Goal: Navigation & Orientation: Find specific page/section

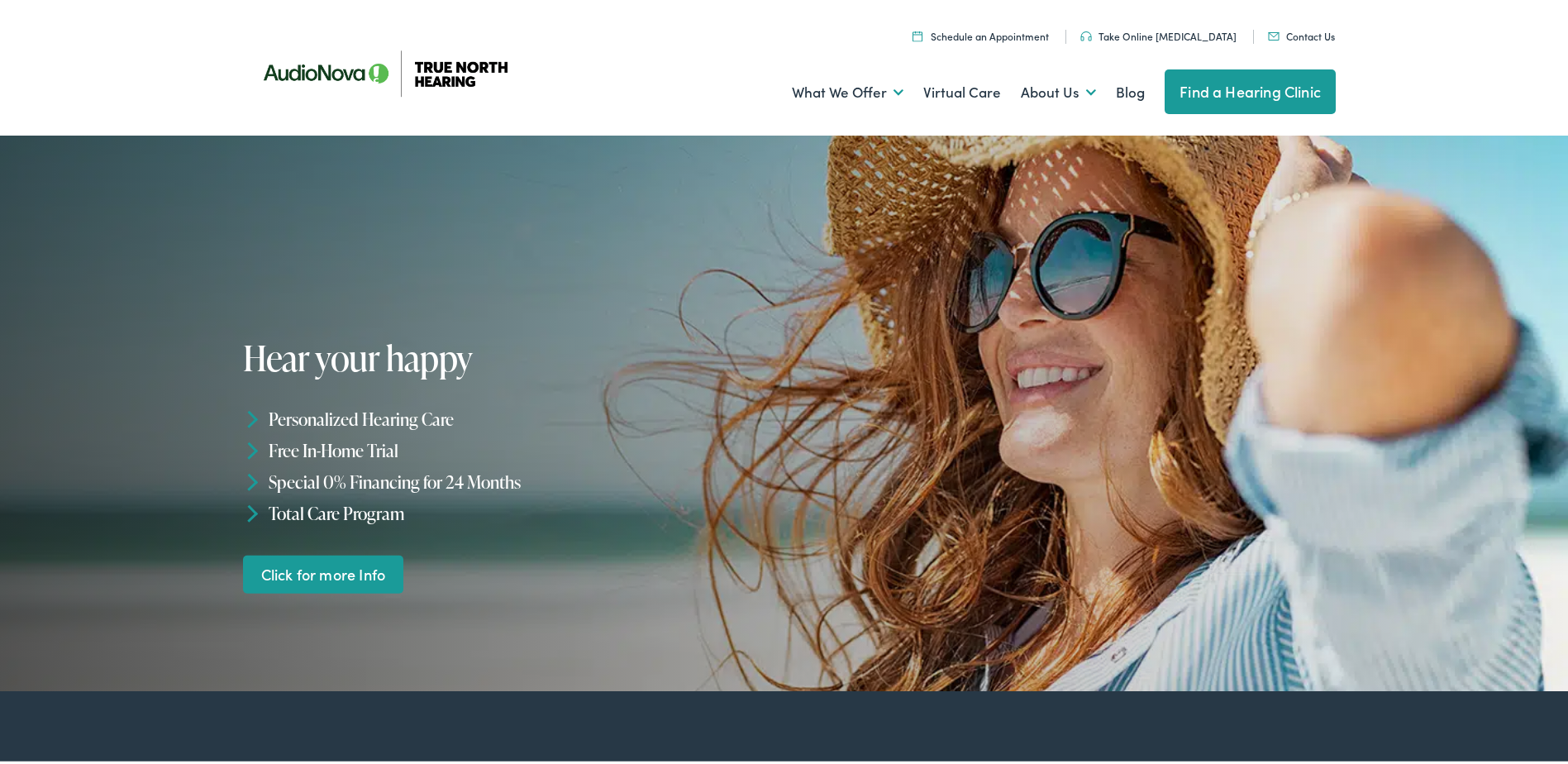
click at [1235, 92] on link "Find a Hearing Clinic" at bounding box center [1250, 89] width 171 height 44
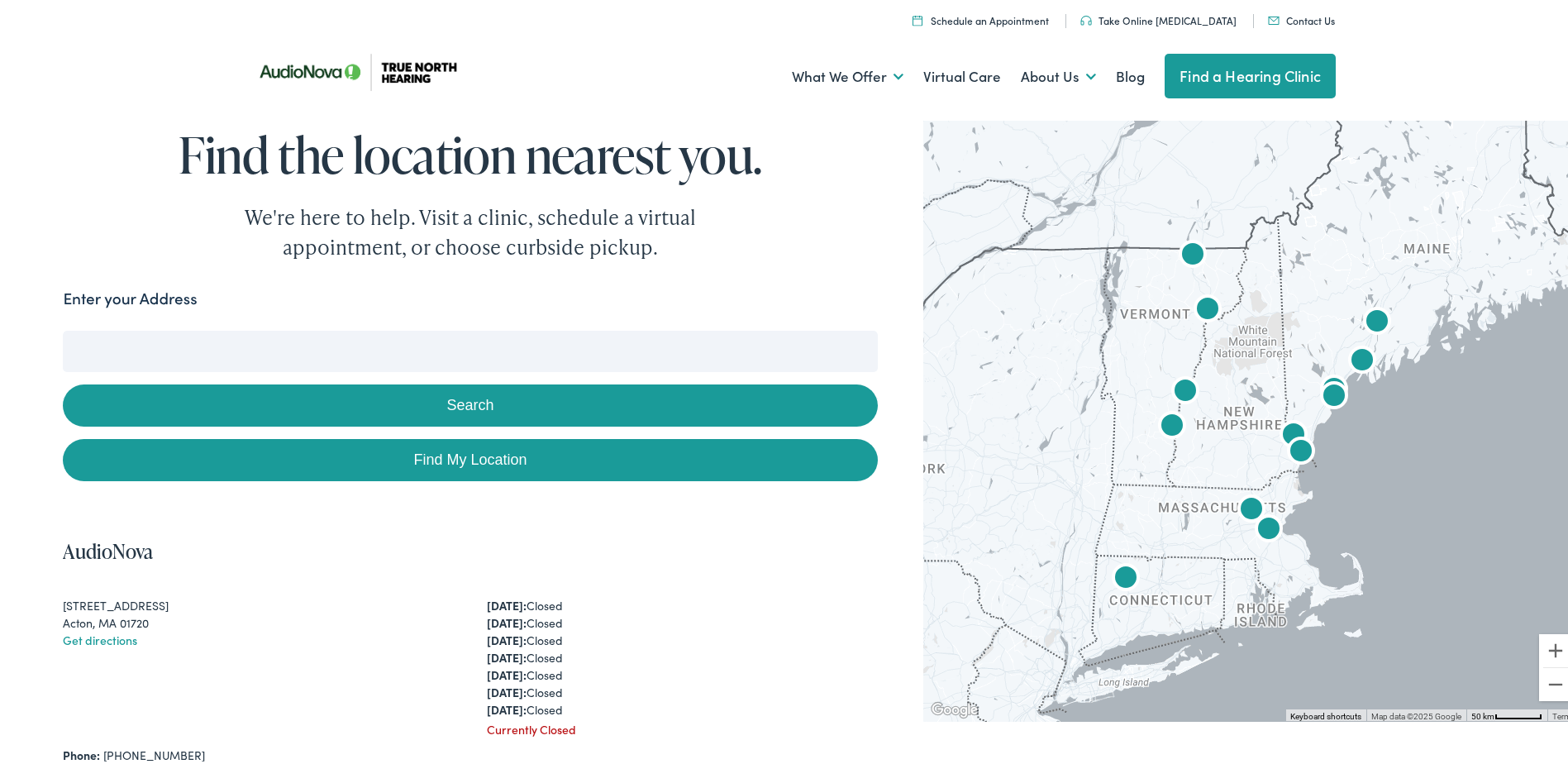
click at [441, 341] on input "Enter your Address" at bounding box center [470, 348] width 814 height 42
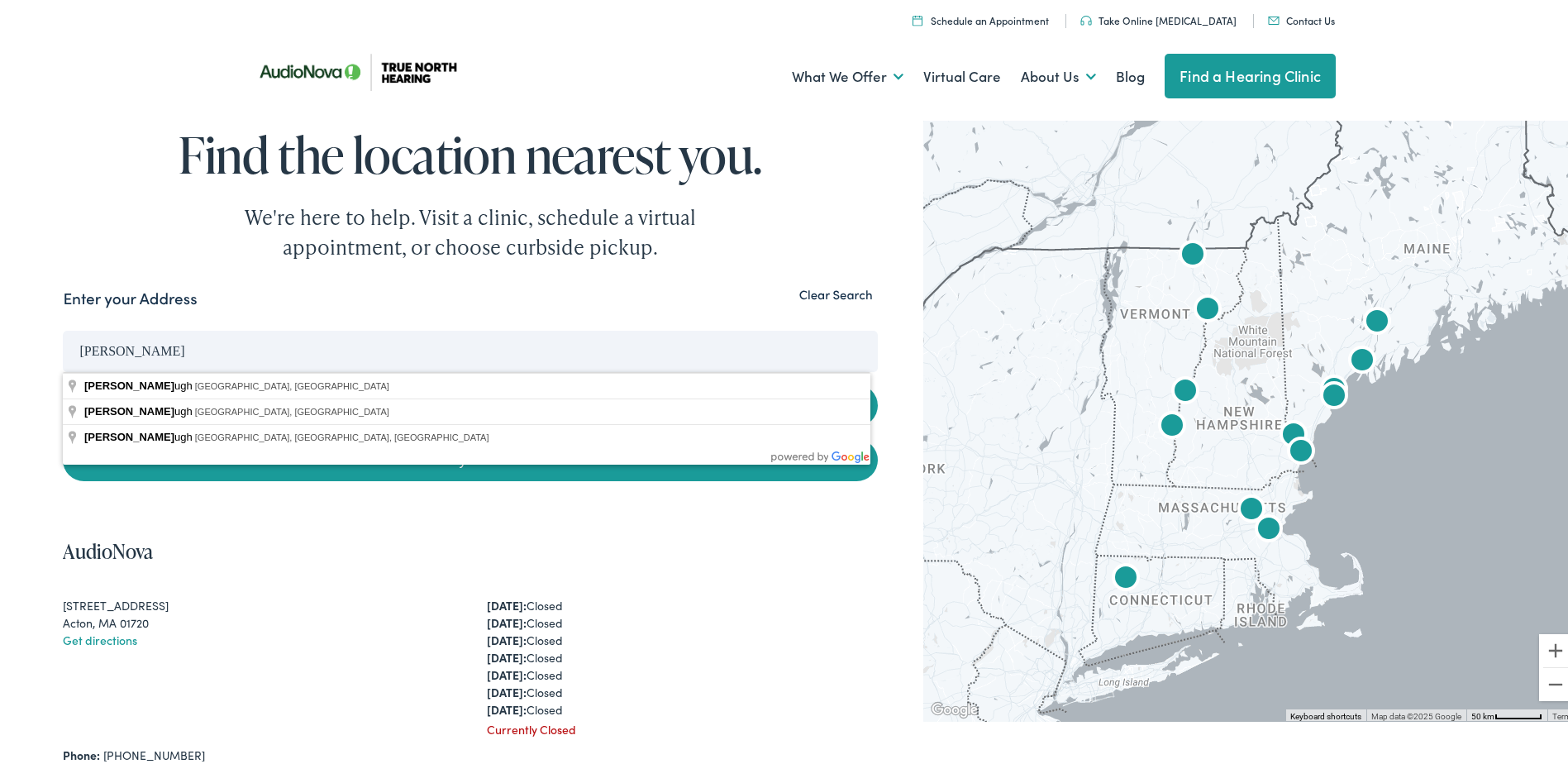
type input "[GEOGRAPHIC_DATA], [GEOGRAPHIC_DATA], [GEOGRAPHIC_DATA]"
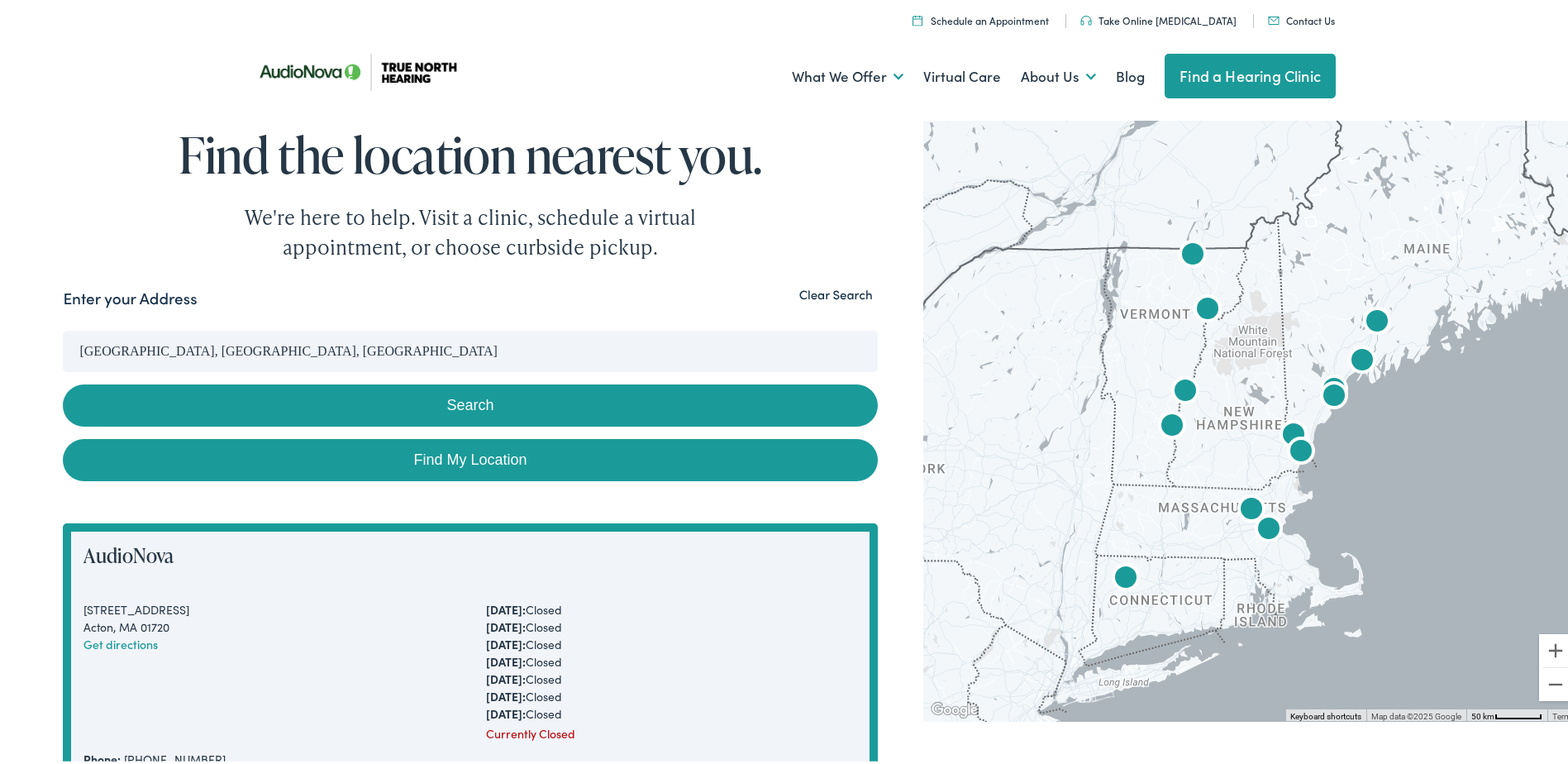
click at [370, 342] on input "[GEOGRAPHIC_DATA], [GEOGRAPHIC_DATA], [GEOGRAPHIC_DATA]" at bounding box center [470, 348] width 814 height 42
click at [383, 406] on button "Search" at bounding box center [470, 403] width 814 height 43
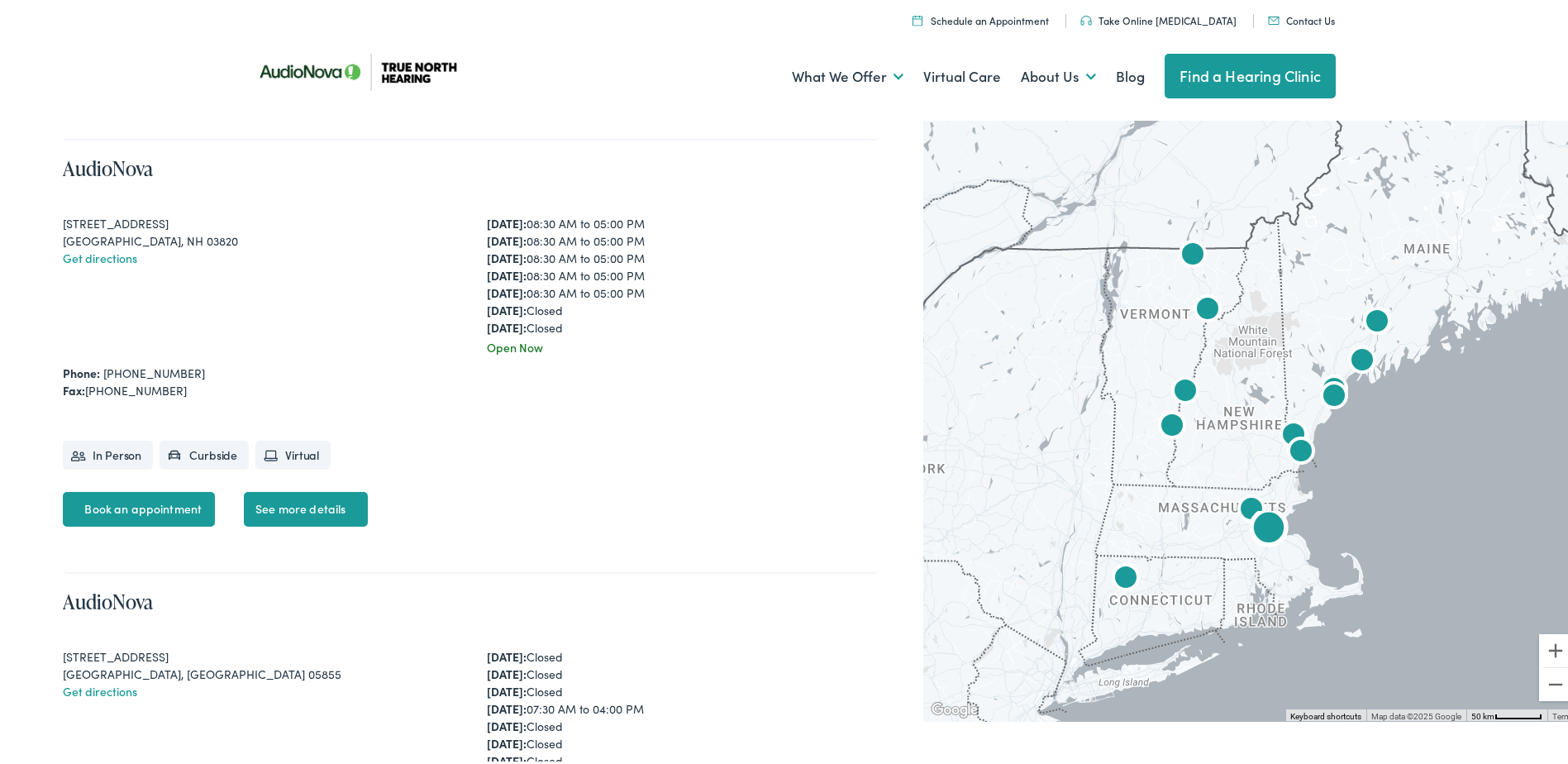
scroll to position [1156, 0]
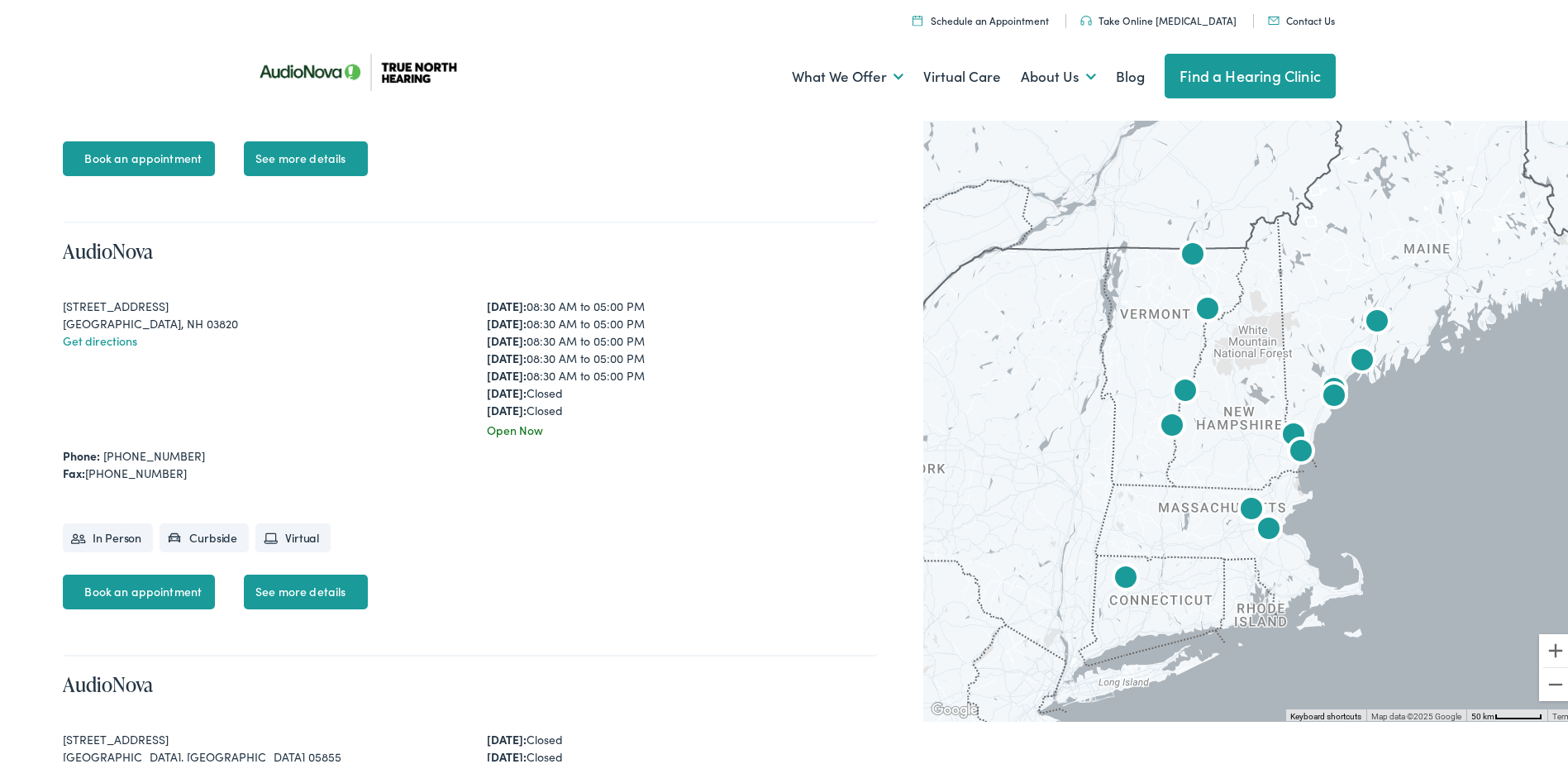
click at [1114, 574] on img "AudioNova" at bounding box center [1125, 576] width 40 height 40
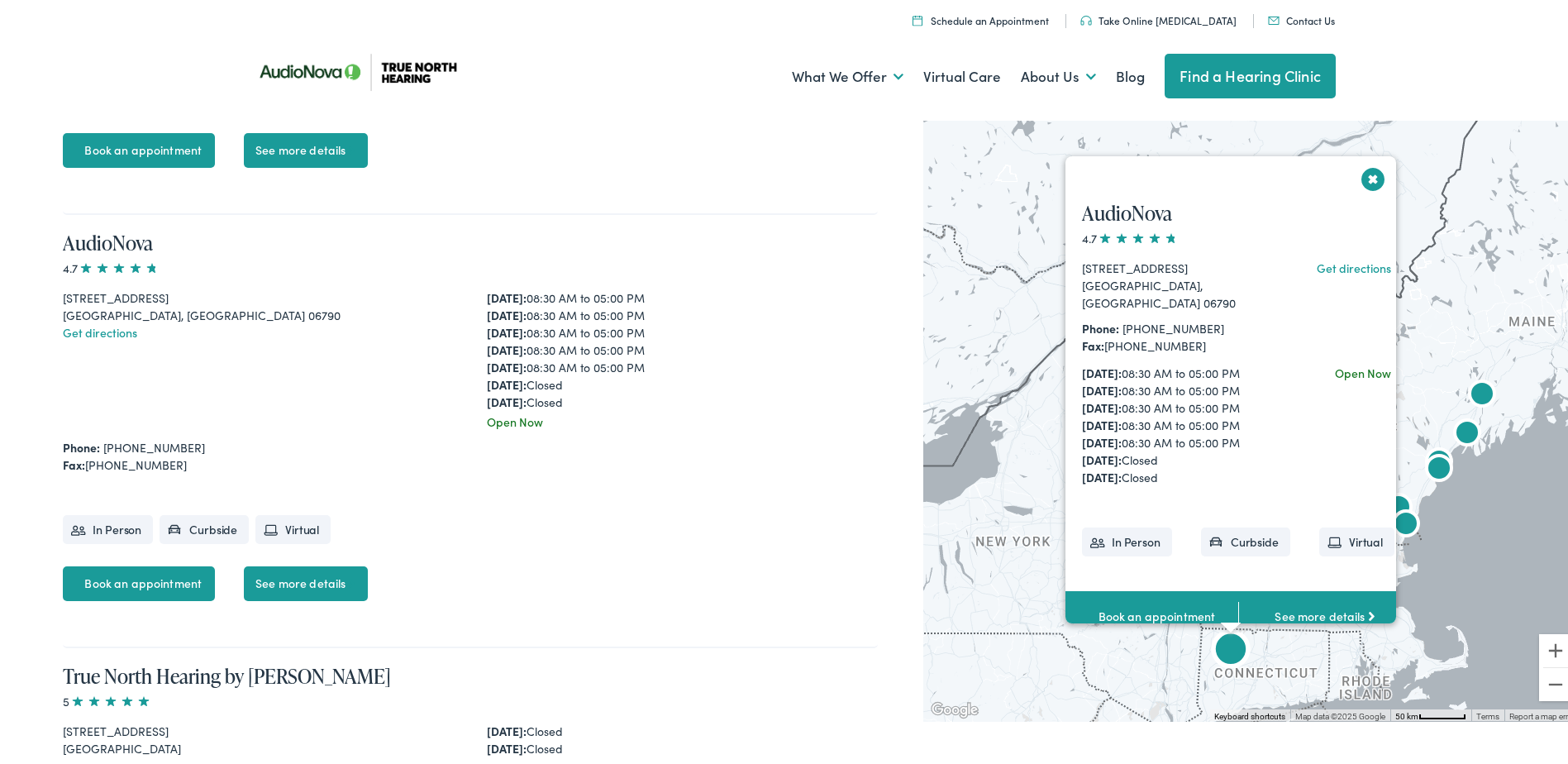
scroll to position [5126, 0]
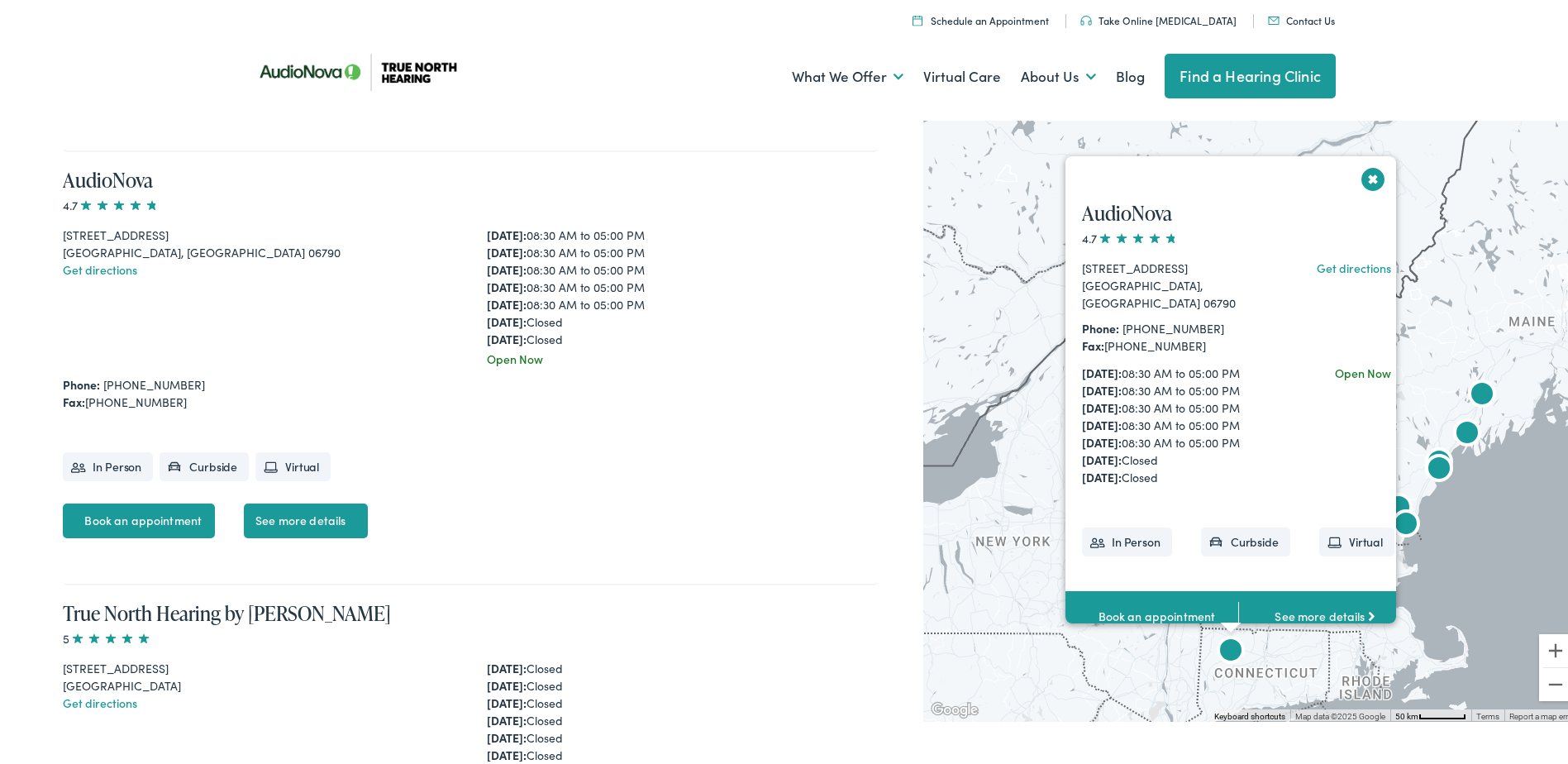
click at [1359, 181] on button "Close" at bounding box center [1373, 176] width 29 height 29
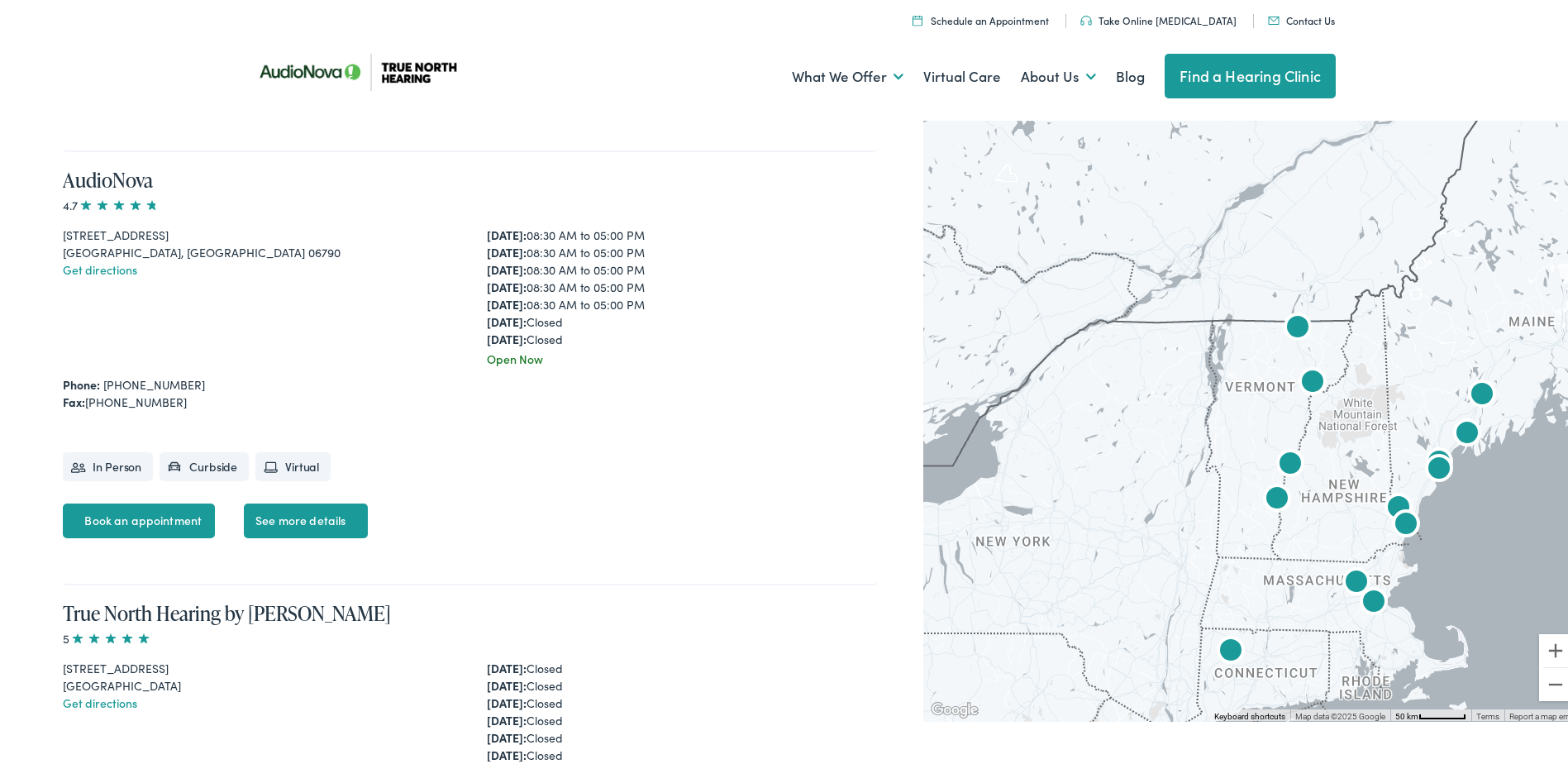
click at [1384, 500] on img "AudioNova" at bounding box center [1399, 506] width 40 height 40
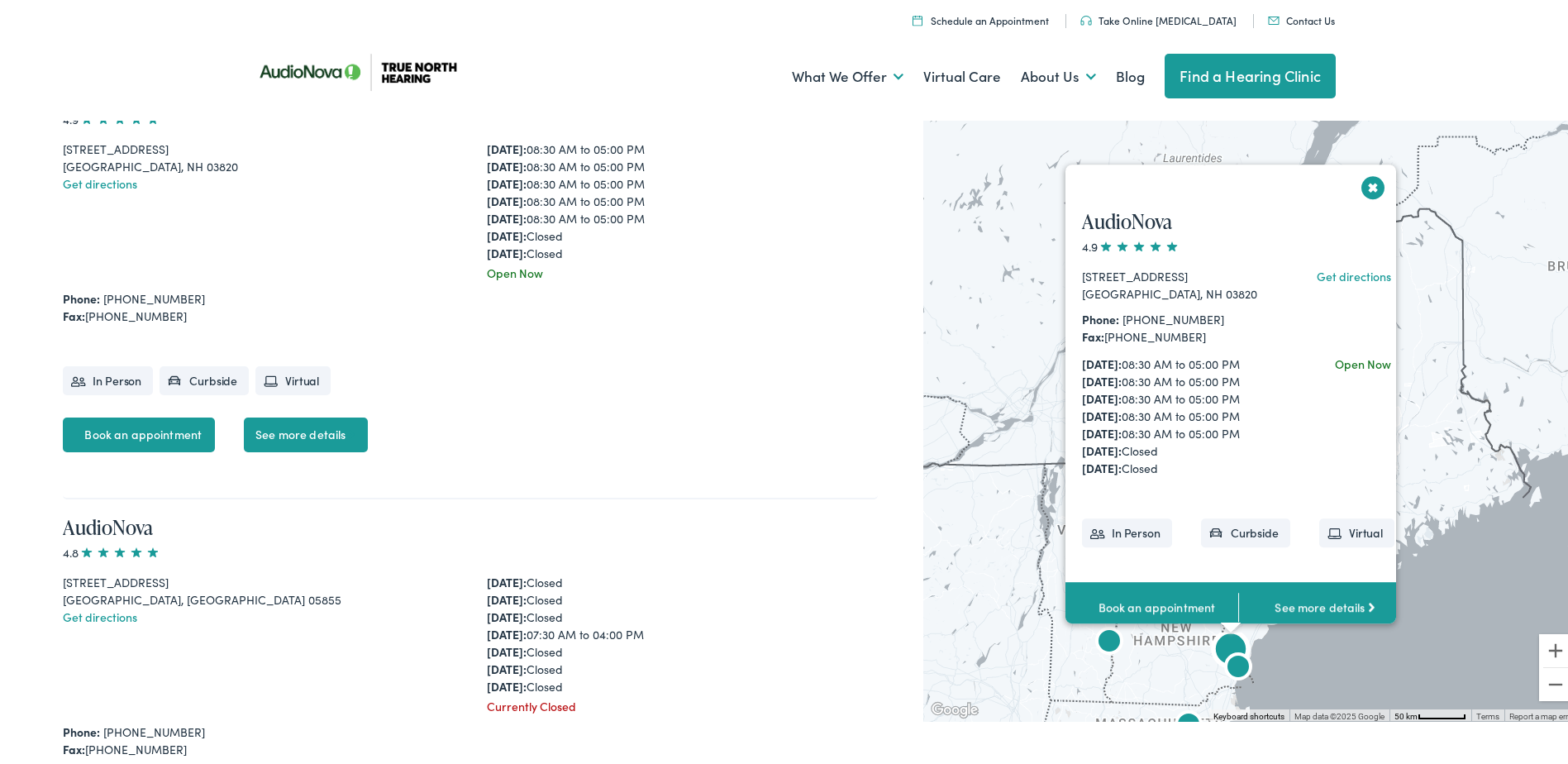
scroll to position [1226, 0]
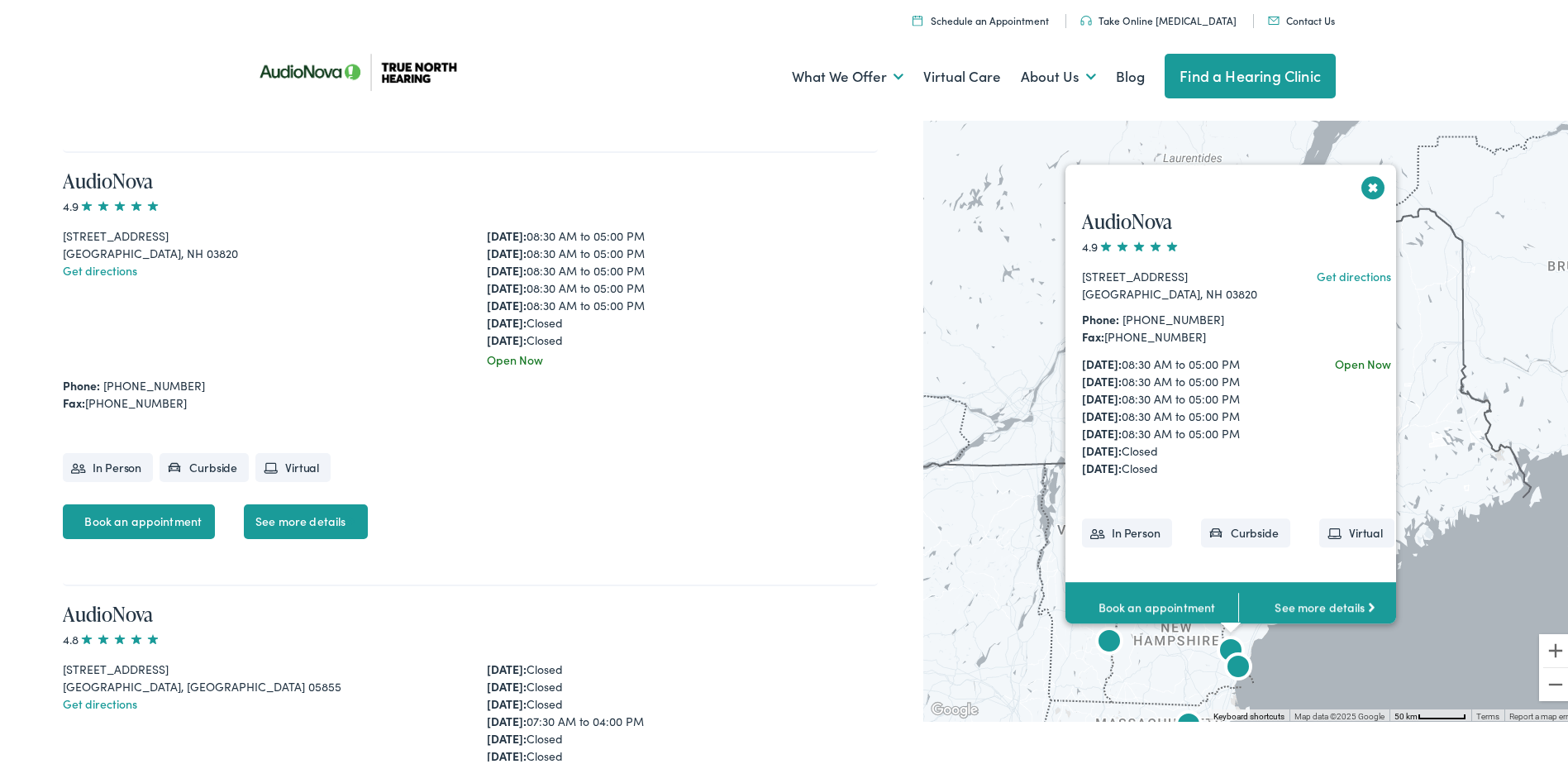
click at [1360, 177] on button "Close" at bounding box center [1373, 184] width 29 height 29
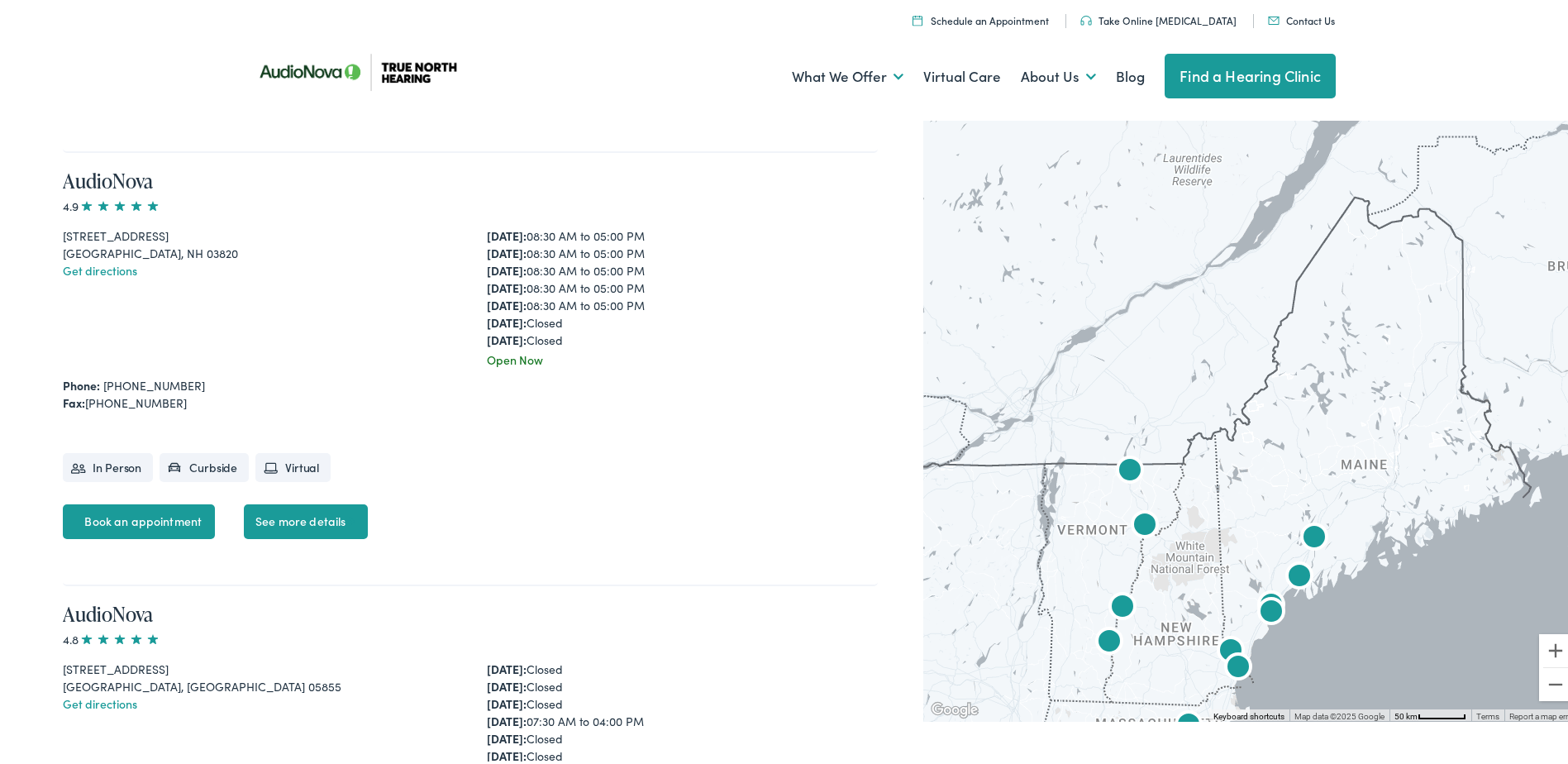
click at [1217, 639] on img "AudioNova" at bounding box center [1230, 649] width 40 height 40
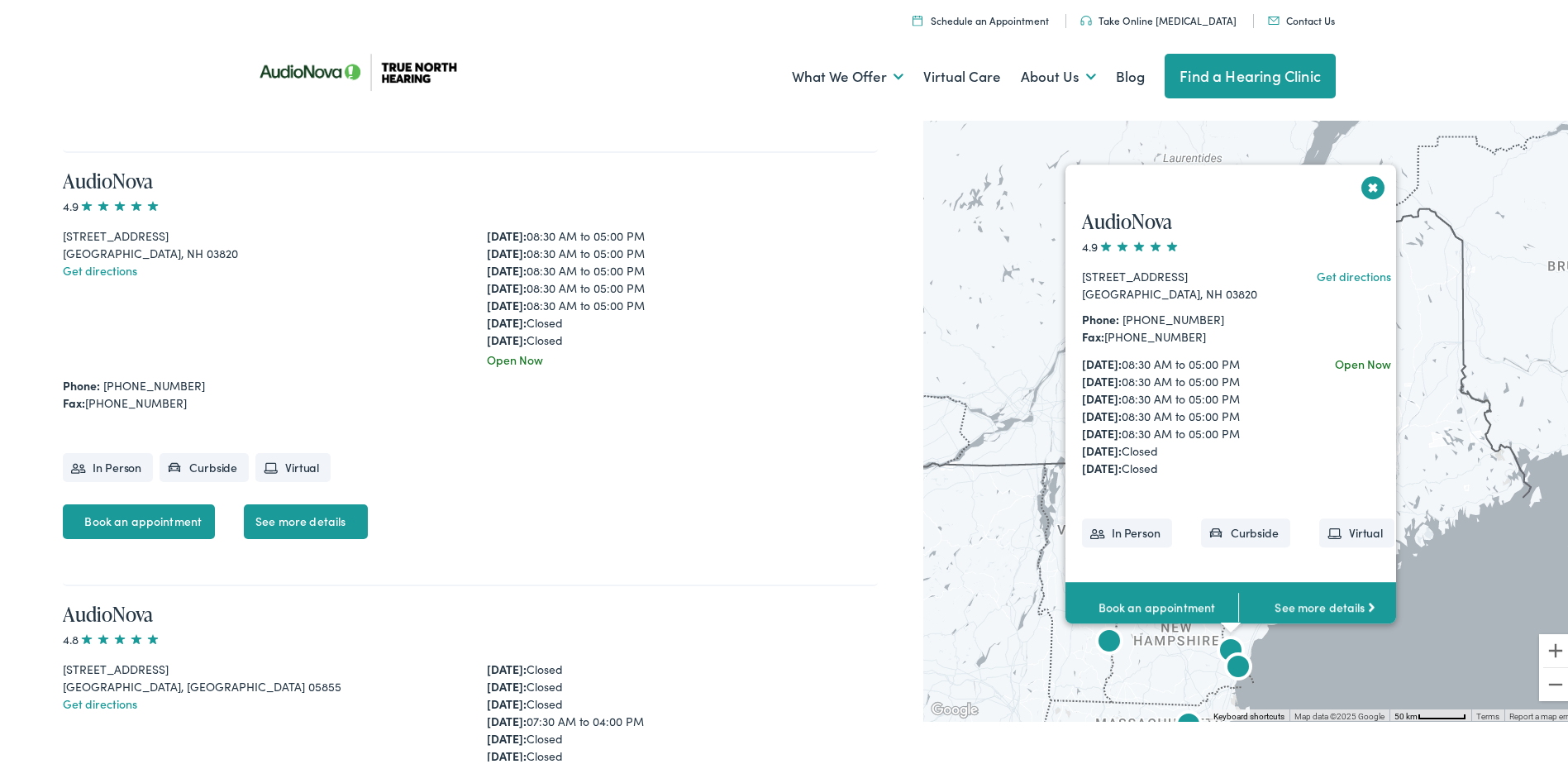
click at [1377, 174] on button "Close" at bounding box center [1373, 184] width 29 height 29
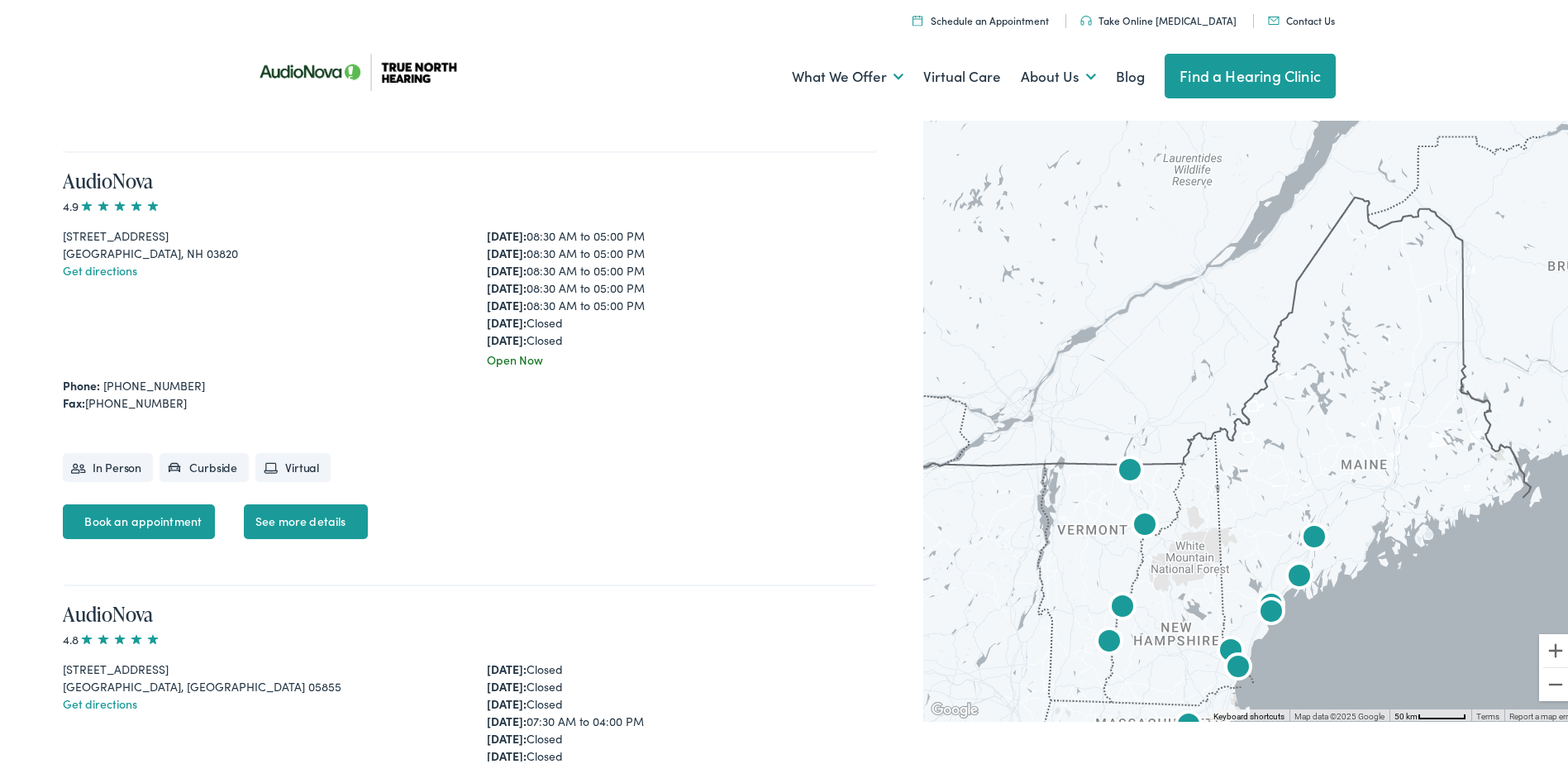
click at [1231, 662] on img "AudioNova" at bounding box center [1238, 666] width 40 height 40
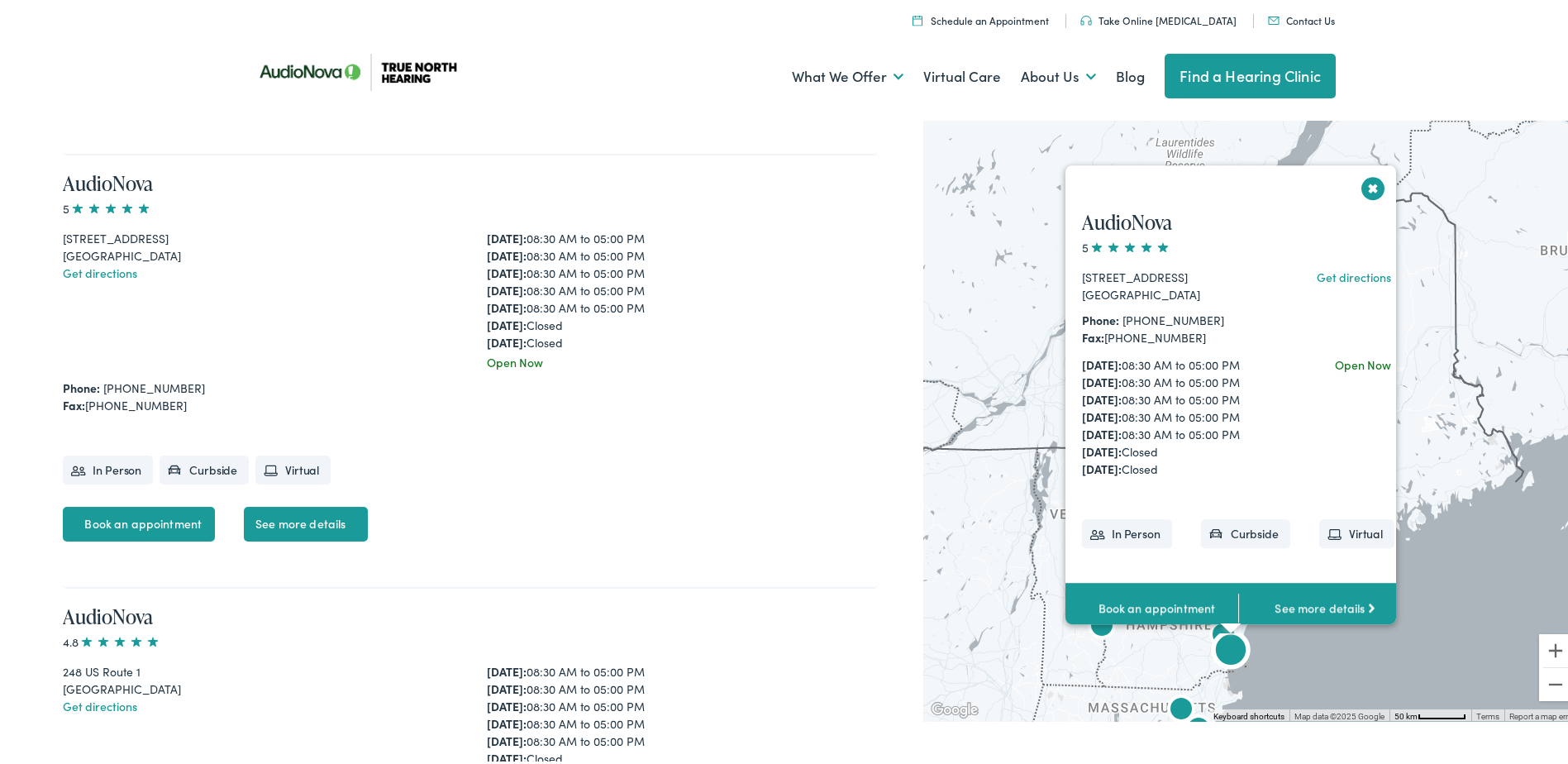
scroll to position [2960, 0]
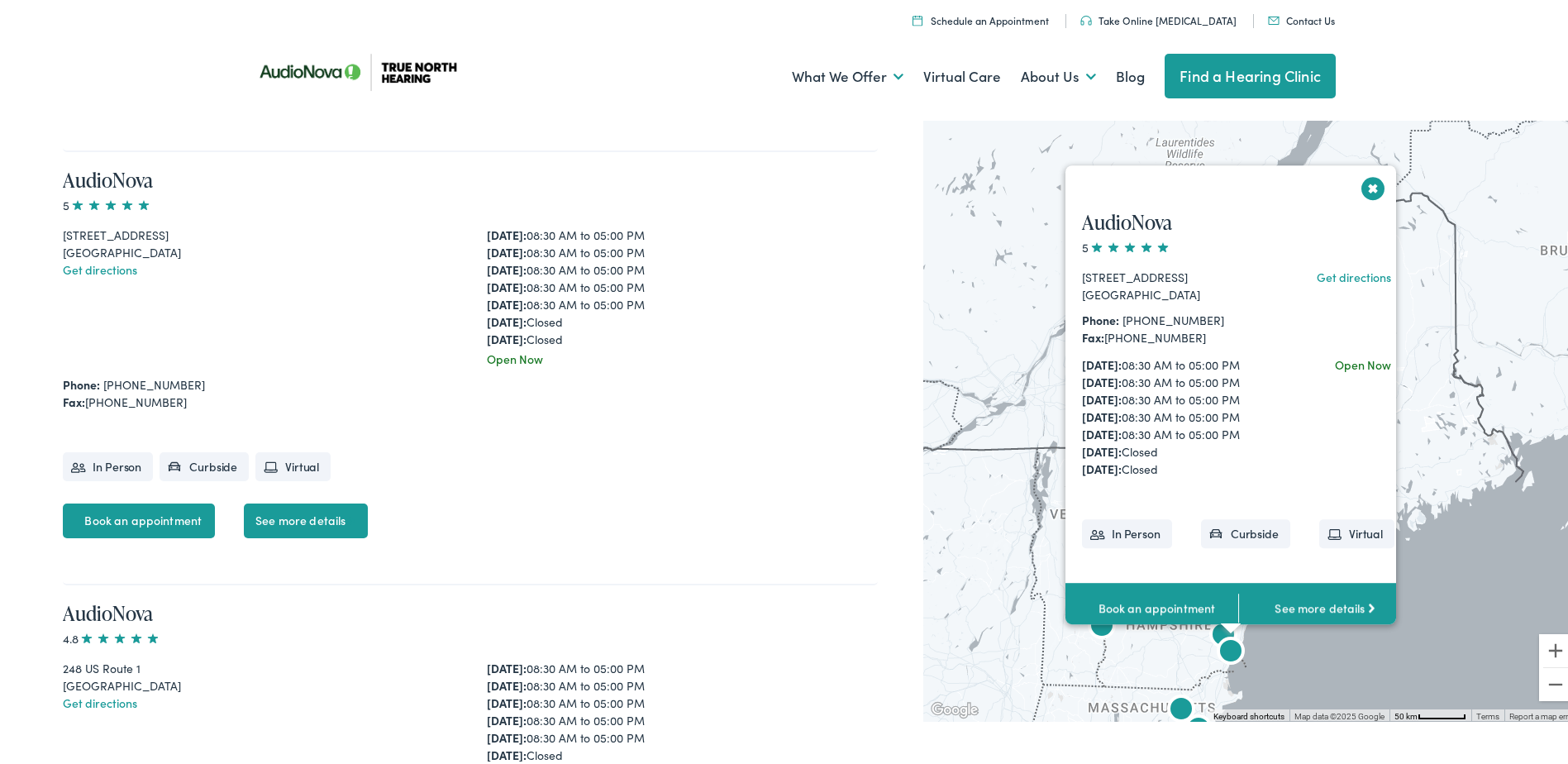
click at [1360, 185] on button "Close" at bounding box center [1373, 185] width 29 height 29
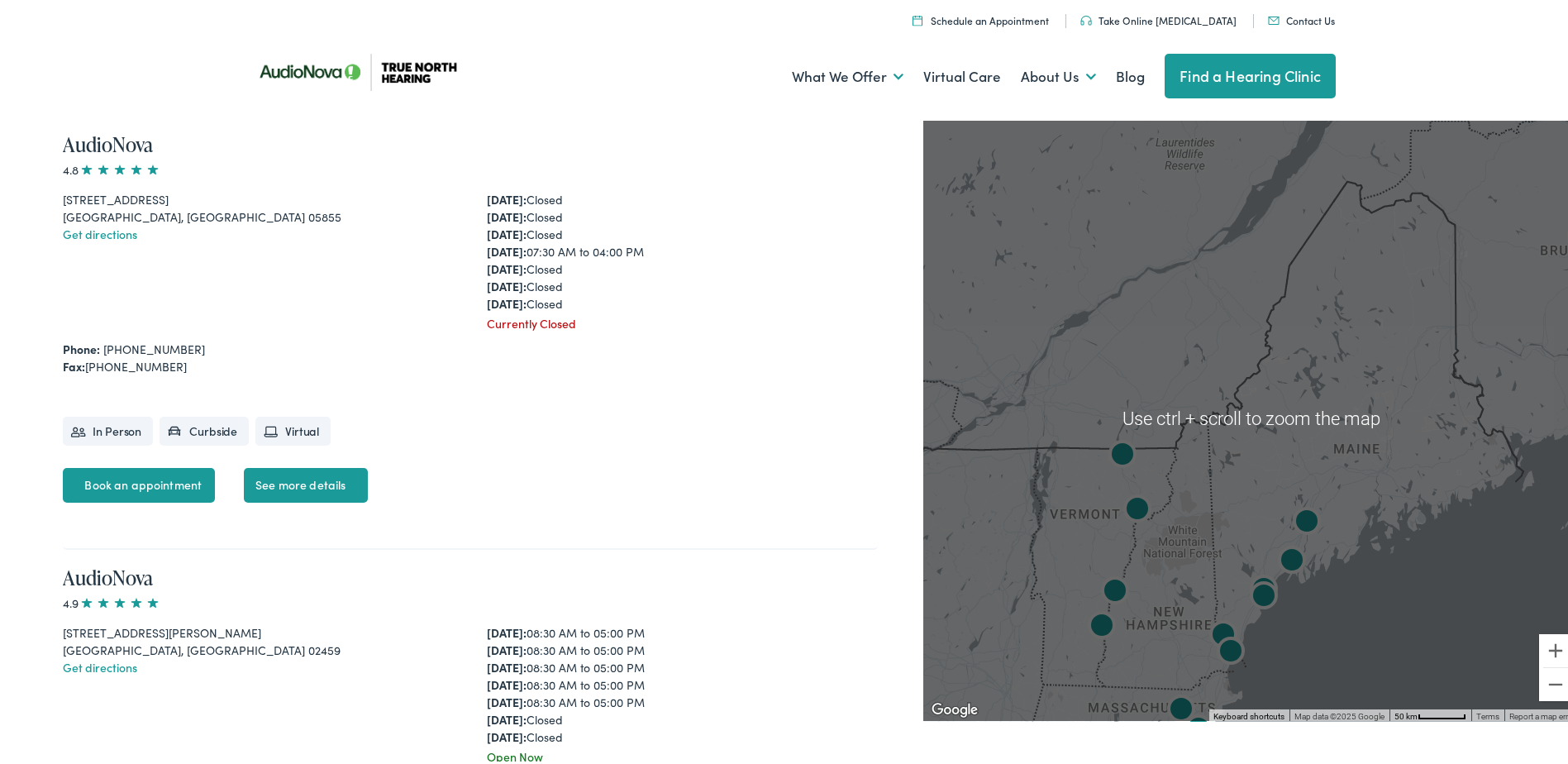
scroll to position [1703, 0]
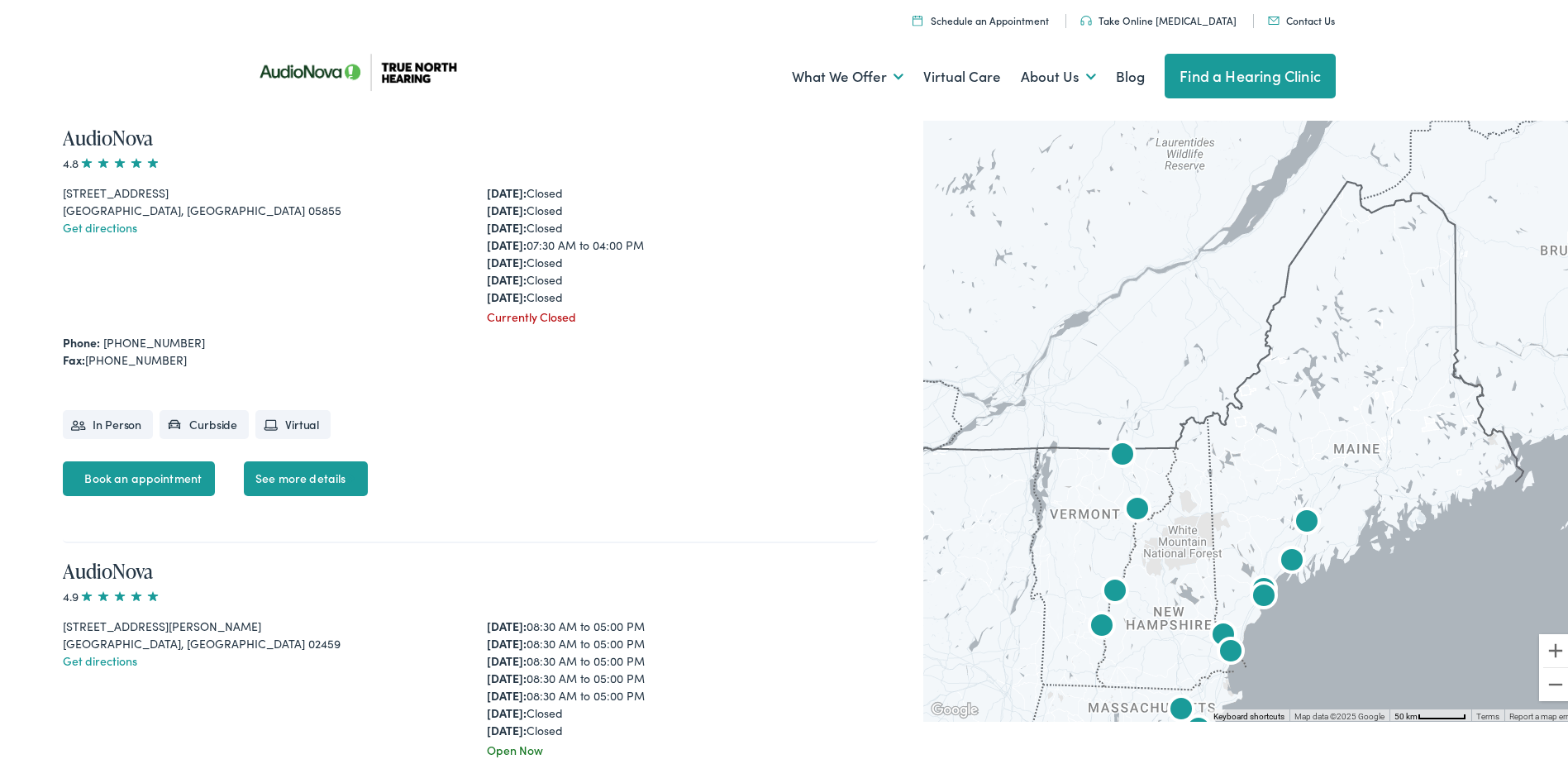
click at [1110, 448] on img "AudioNova" at bounding box center [1122, 453] width 40 height 40
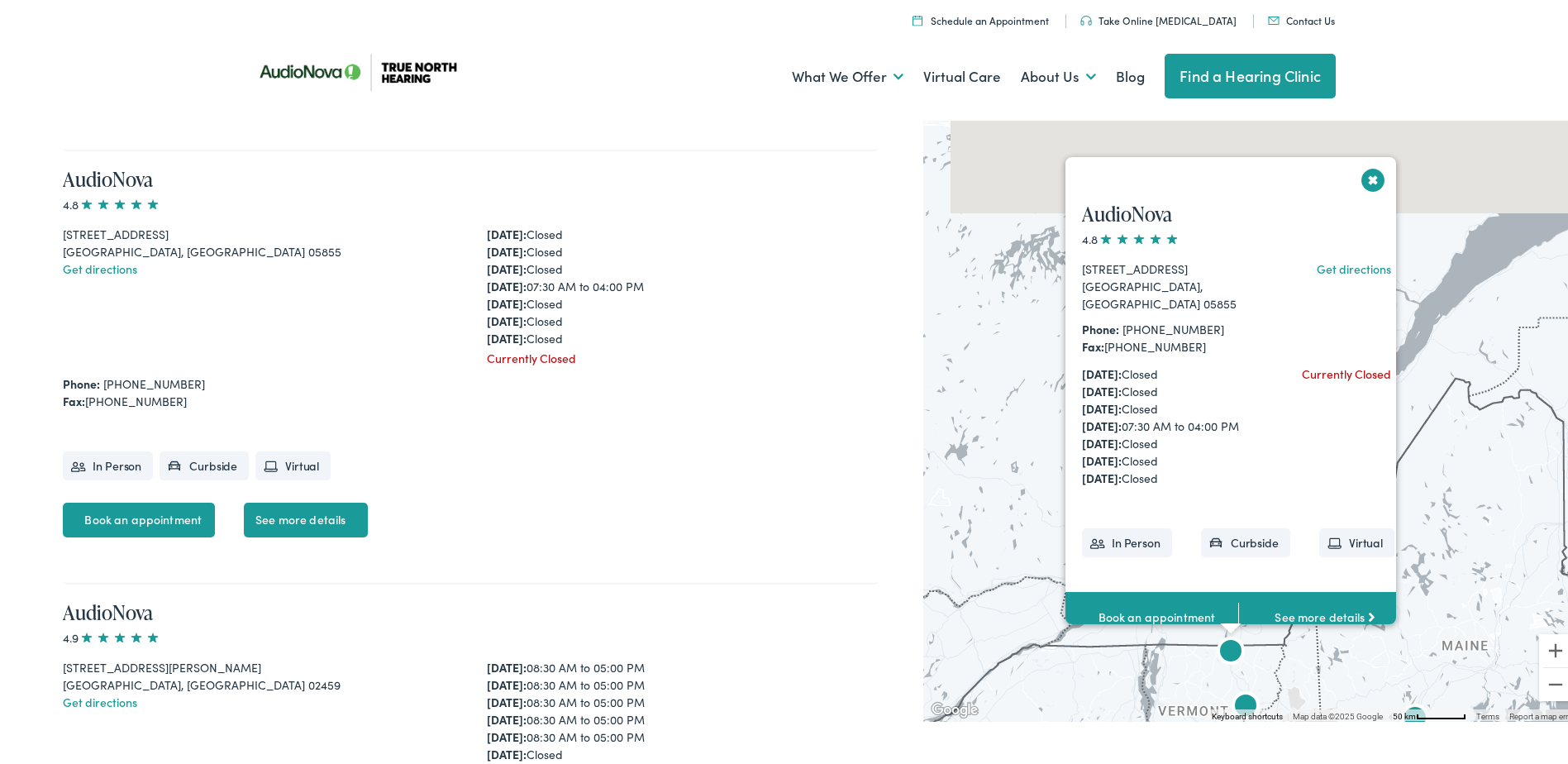
scroll to position [1660, 0]
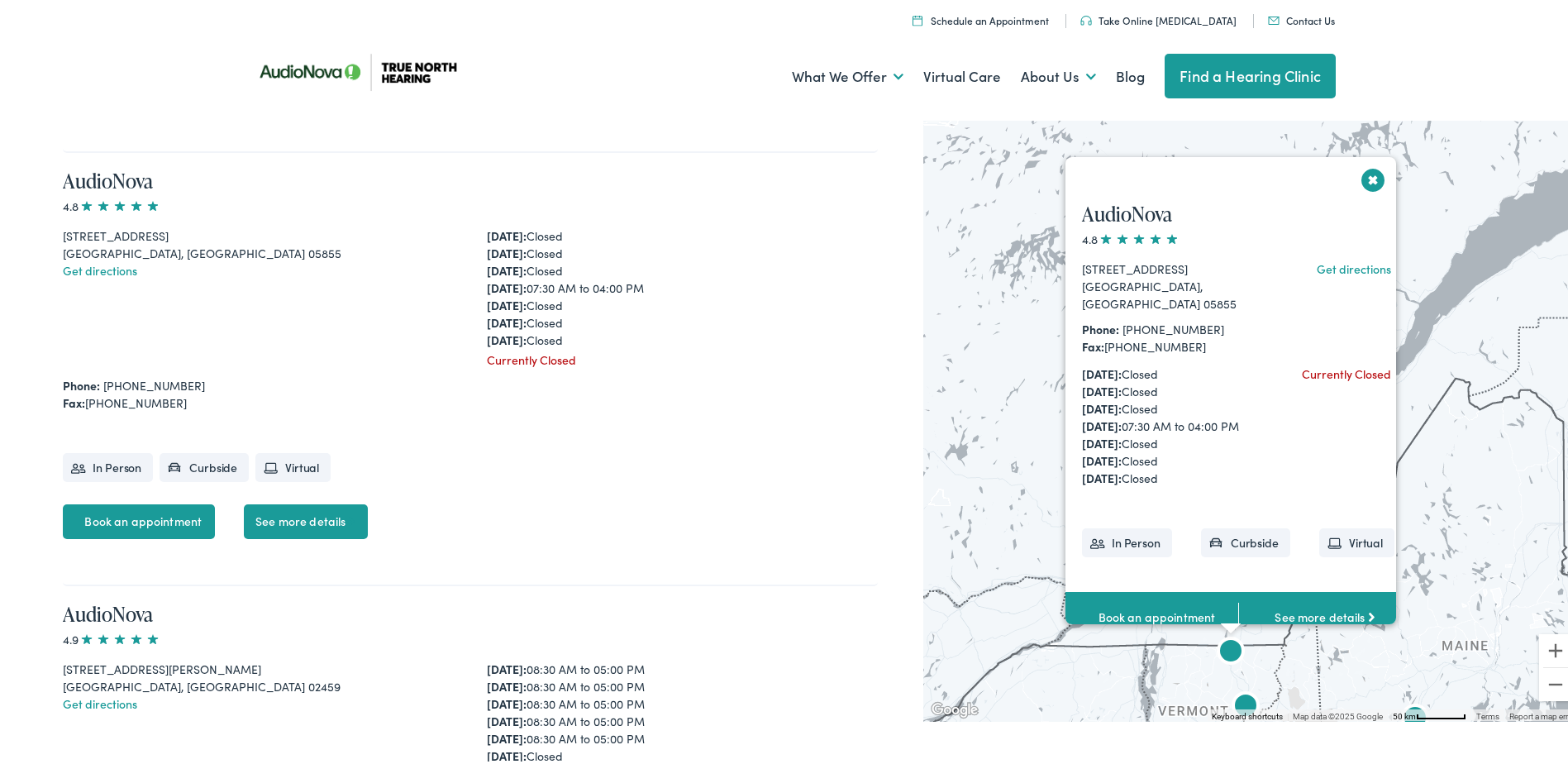
click at [1242, 704] on img "AudioNova" at bounding box center [1245, 705] width 40 height 40
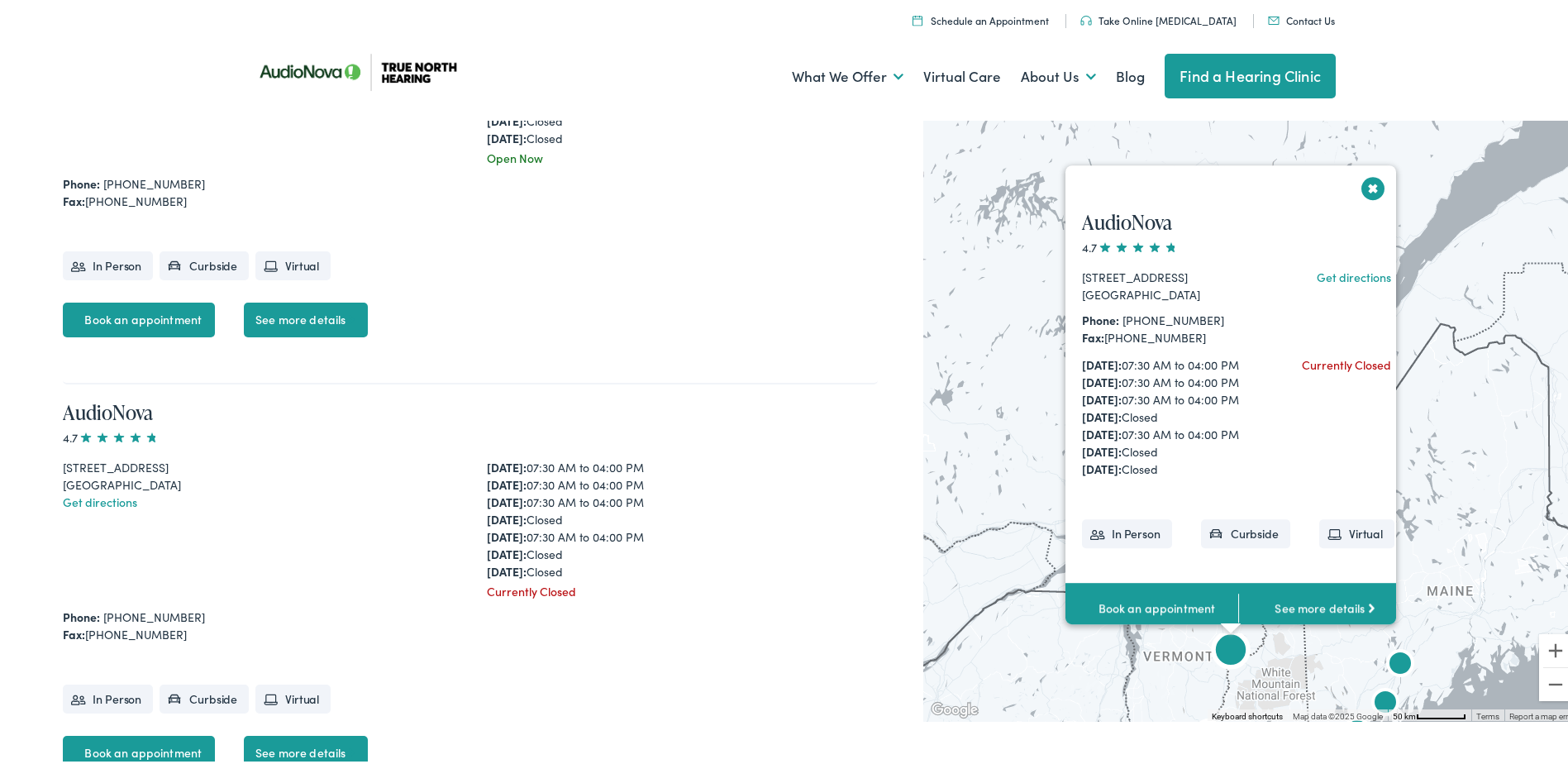
scroll to position [4259, 0]
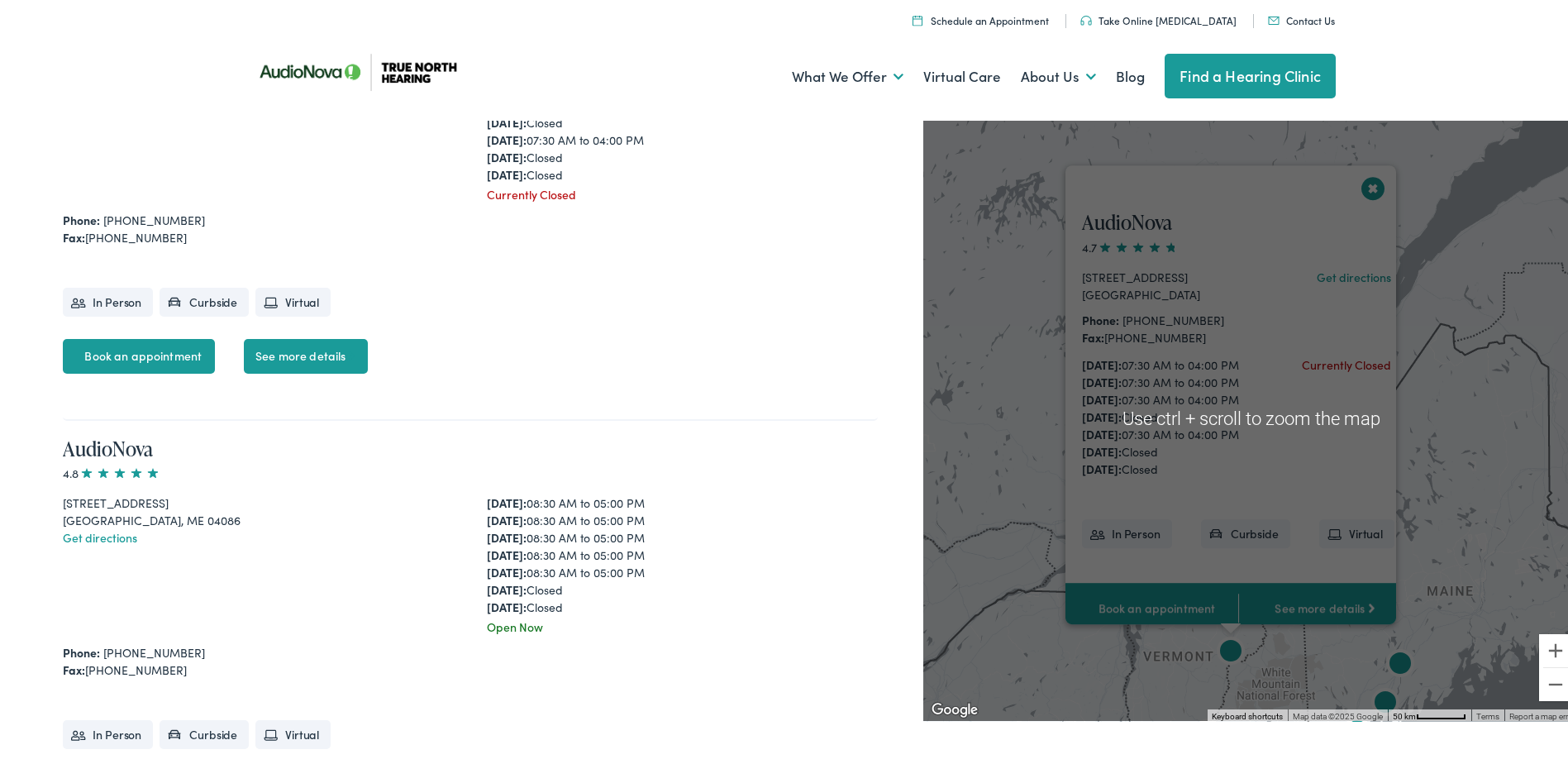
click at [1363, 182] on button "Close" at bounding box center [1373, 185] width 29 height 29
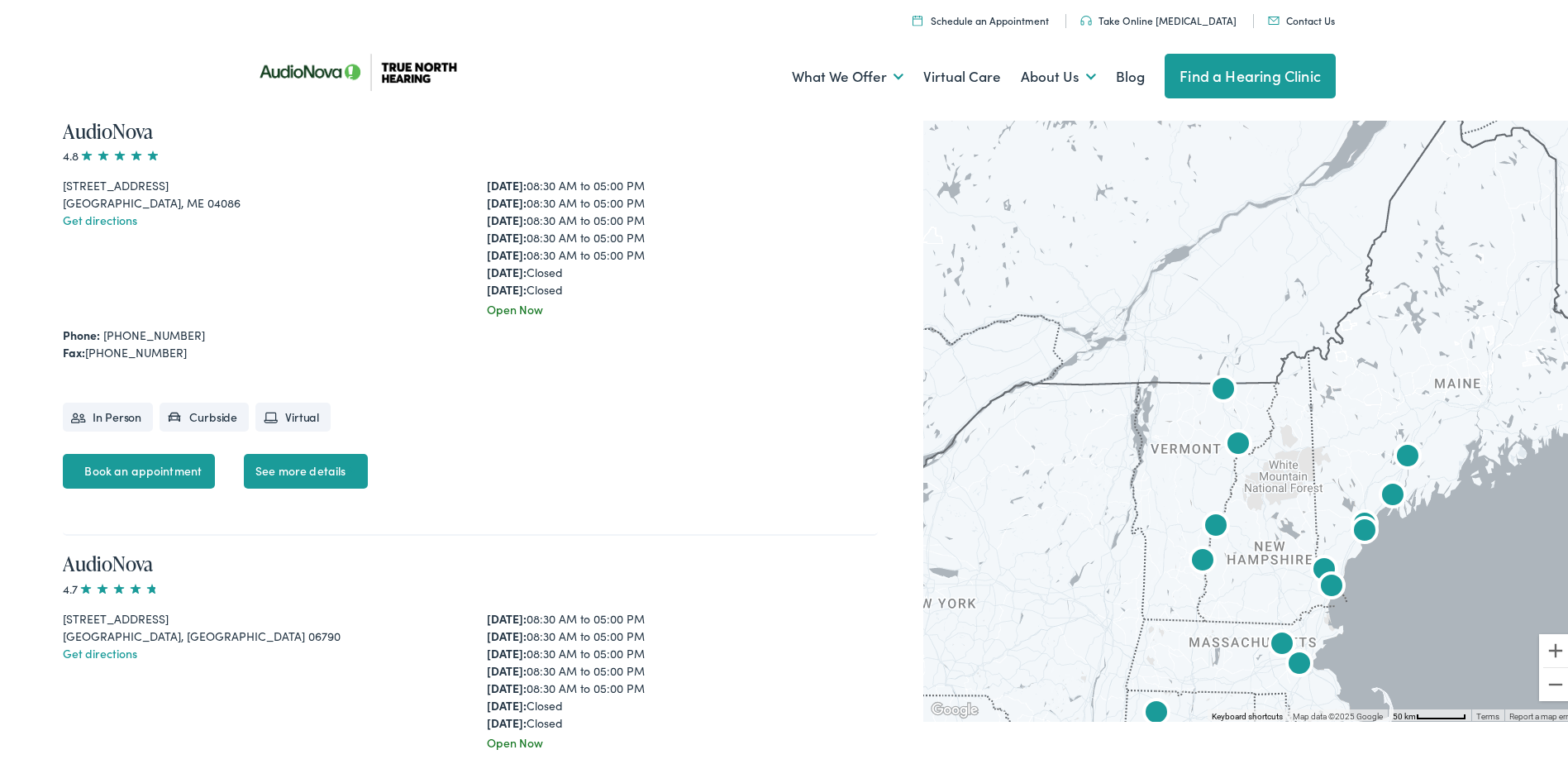
drag, startPoint x: 1344, startPoint y: 520, endPoint x: 1352, endPoint y: 300, distance: 220.1
click at [1352, 300] on div at bounding box center [1251, 414] width 657 height 606
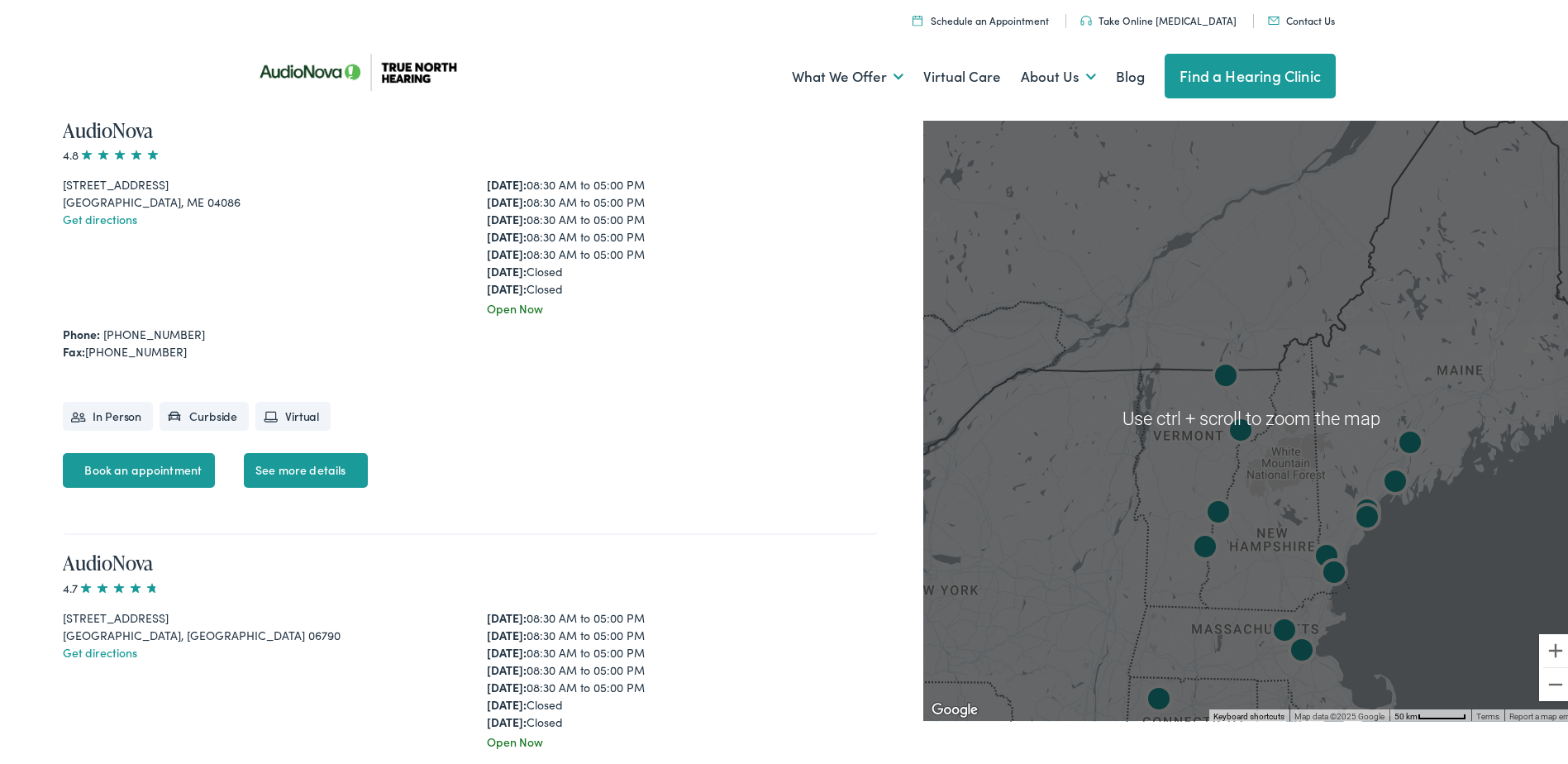
click at [1205, 510] on img "True North Hearing by AudioNova" at bounding box center [1219, 511] width 40 height 40
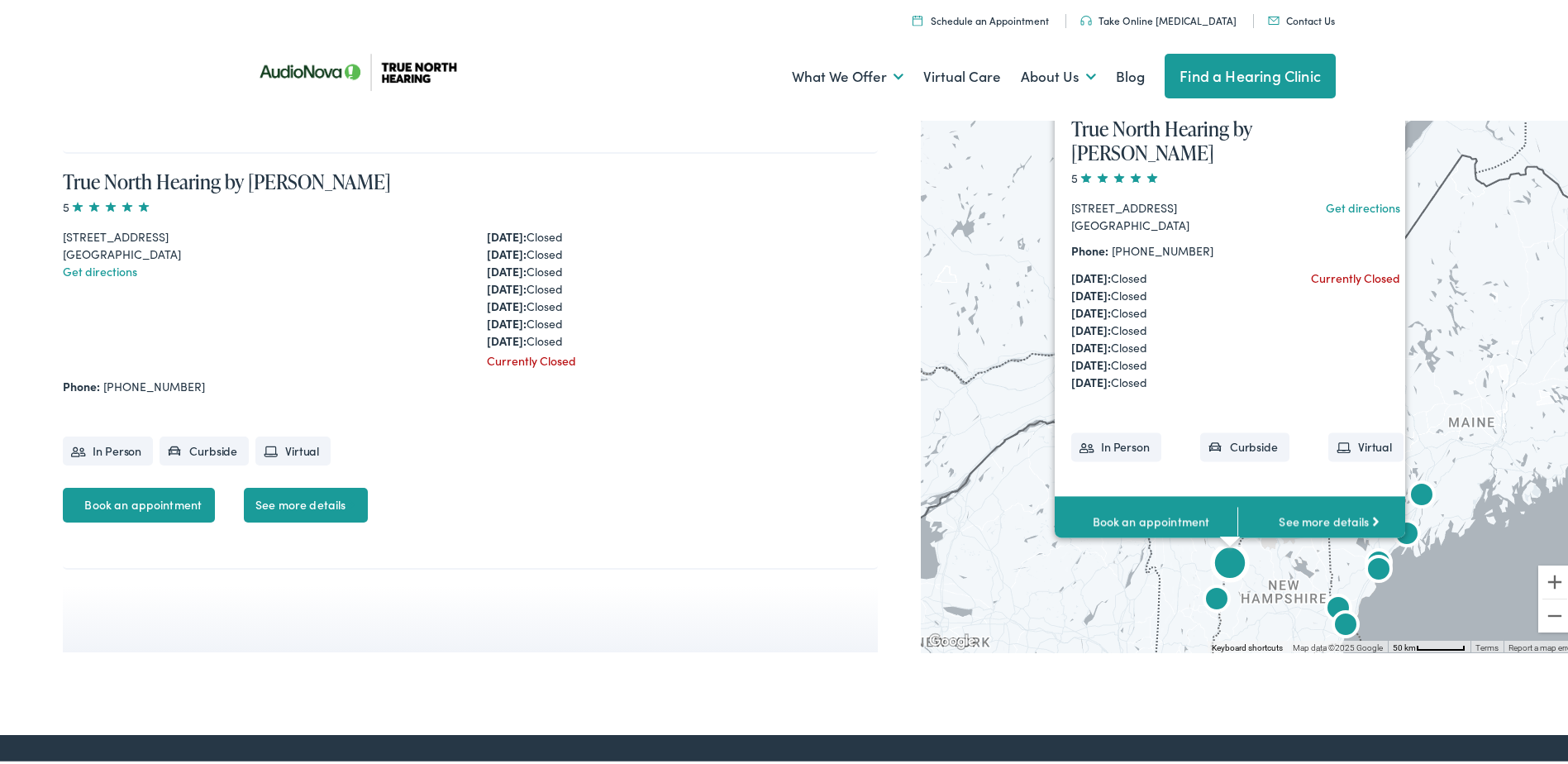
scroll to position [5558, 0]
click at [1451, 390] on div "True North Hearing by AudioNova [STREET_ADDRESS] Get directions Phone: [PHONE_N…" at bounding box center [1250, 345] width 660 height 606
click at [1282, 565] on div "True North Hearing by AudioNova [STREET_ADDRESS] Get directions Phone: [PHONE_N…" at bounding box center [1250, 345] width 660 height 606
click at [1208, 604] on img "AudioNova" at bounding box center [1217, 597] width 40 height 40
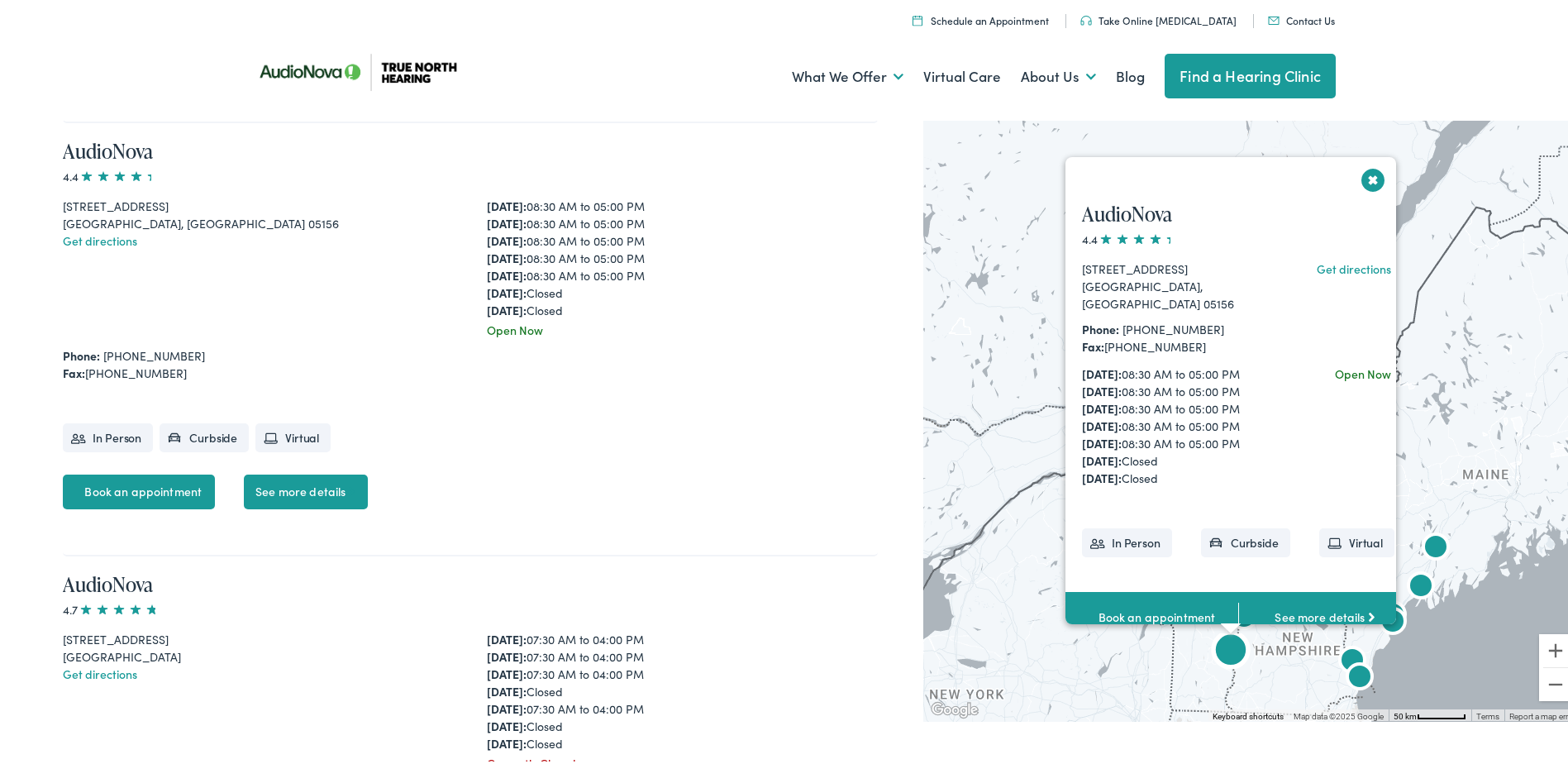
scroll to position [3826, 0]
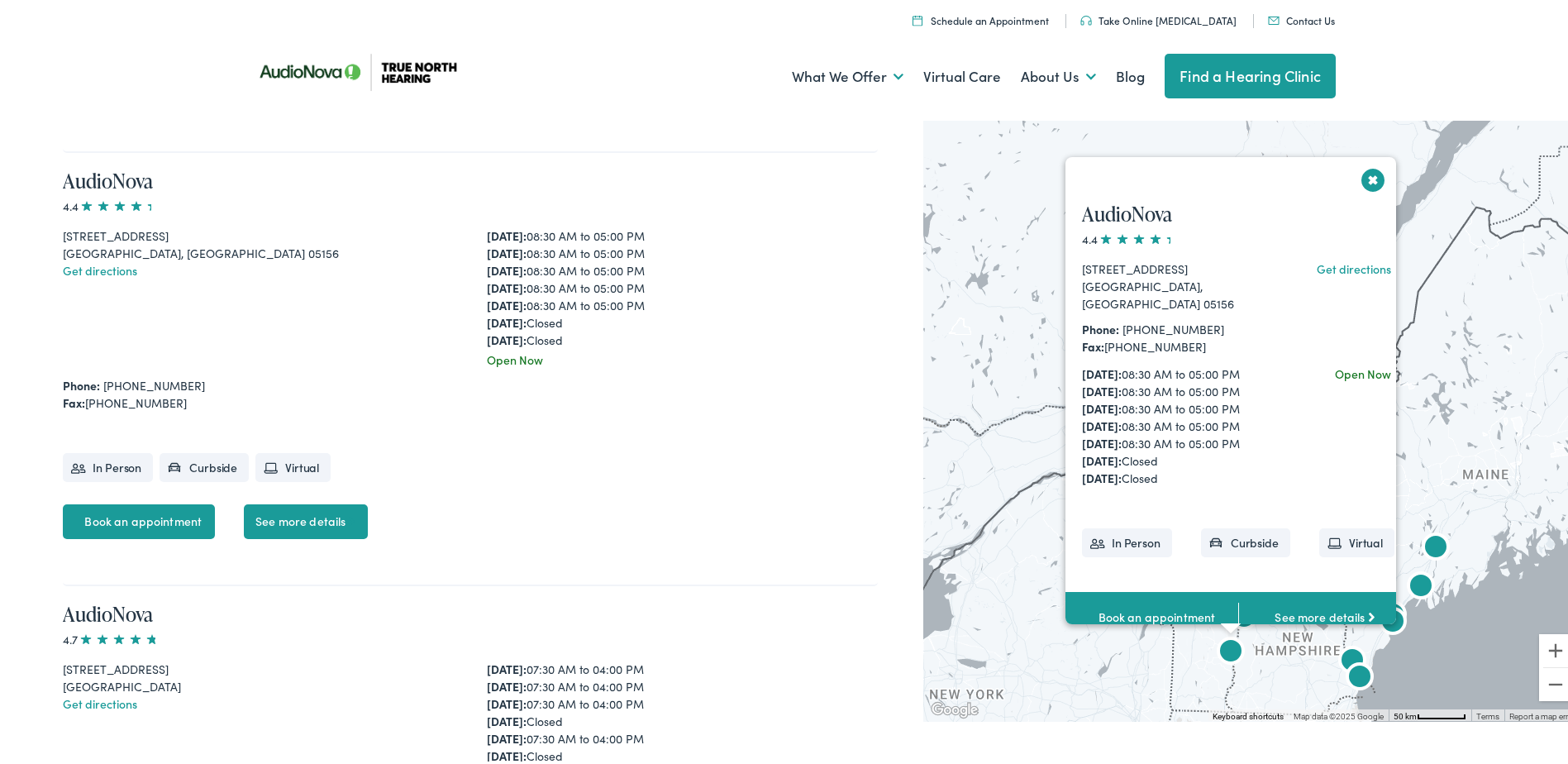
click at [1360, 186] on button "Close" at bounding box center [1373, 177] width 29 height 29
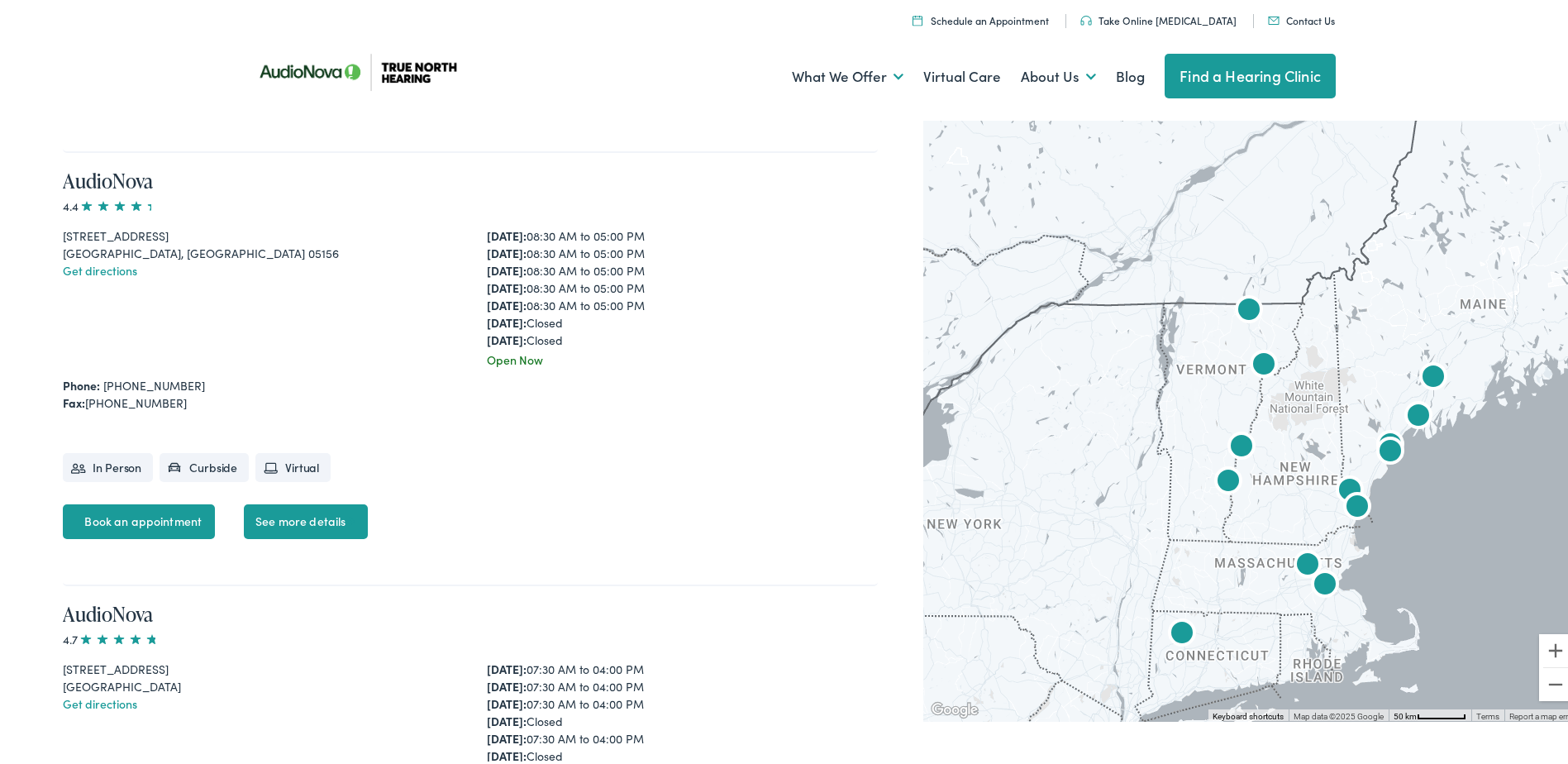
drag, startPoint x: 1307, startPoint y: 550, endPoint x: 1318, endPoint y: 252, distance: 298.2
click at [1318, 252] on div at bounding box center [1251, 414] width 657 height 606
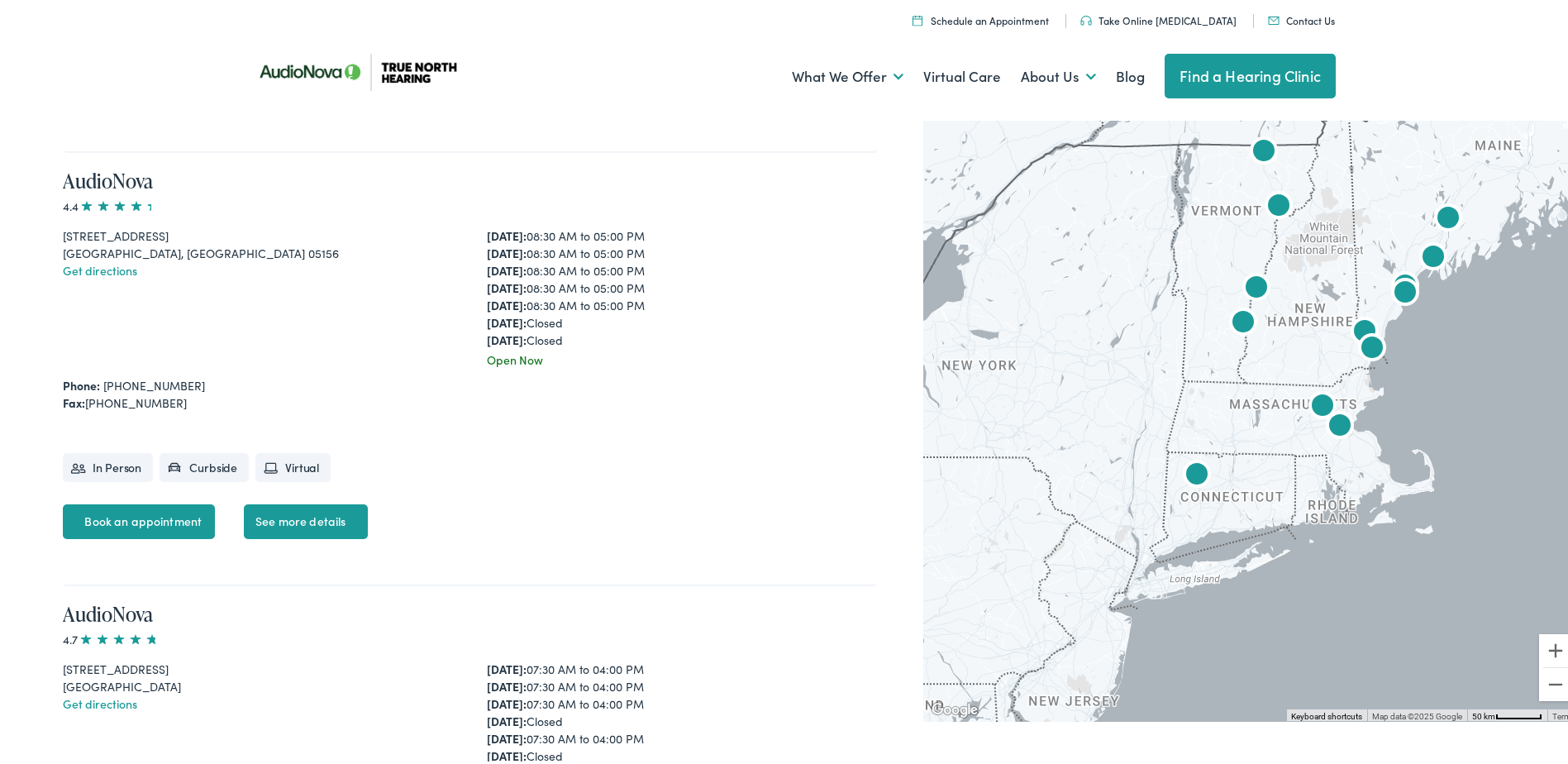
click at [1193, 477] on img "AudioNova" at bounding box center [1196, 473] width 40 height 40
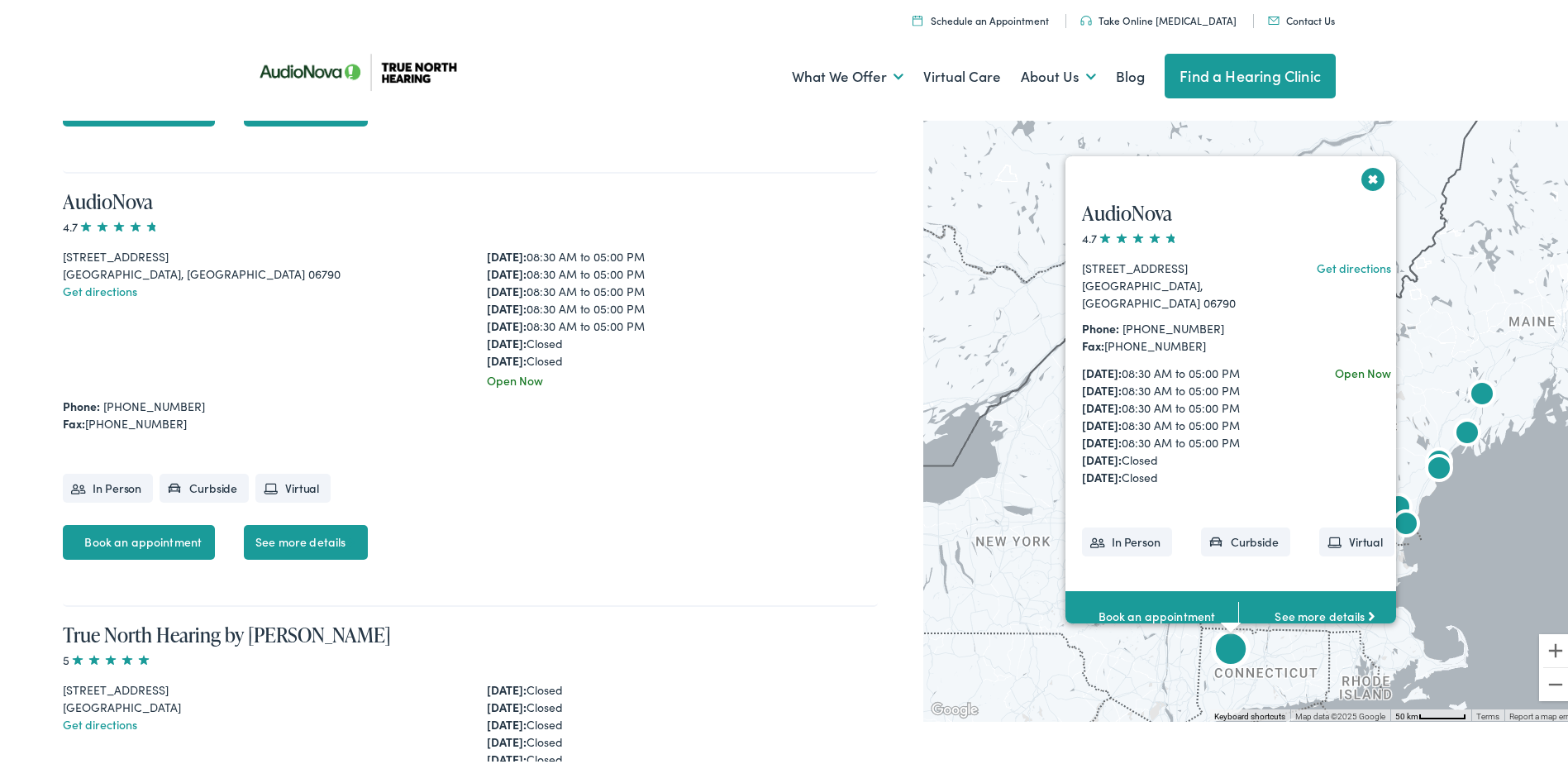
scroll to position [5126, 0]
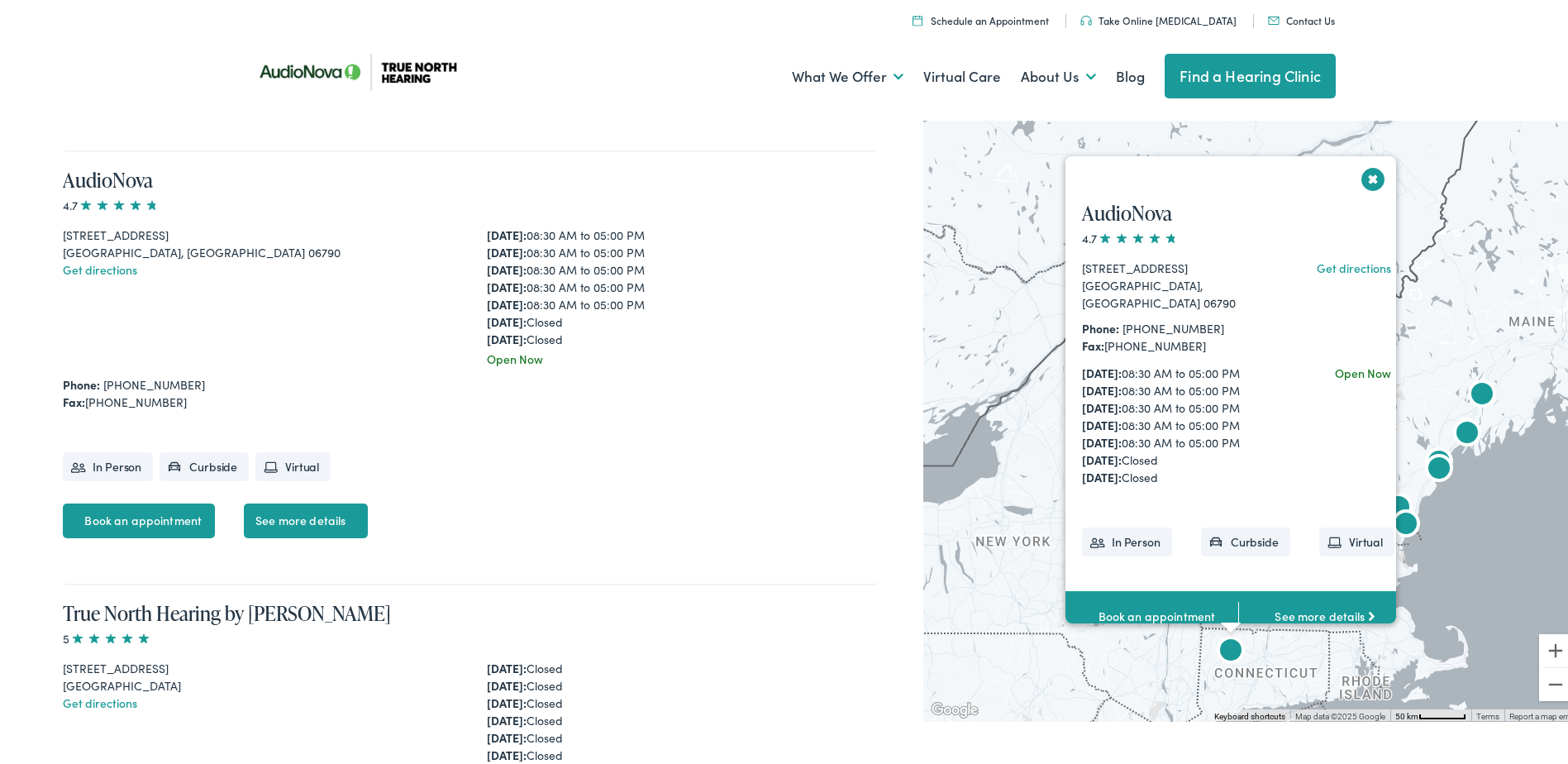
click at [1369, 180] on button "Close" at bounding box center [1373, 176] width 29 height 29
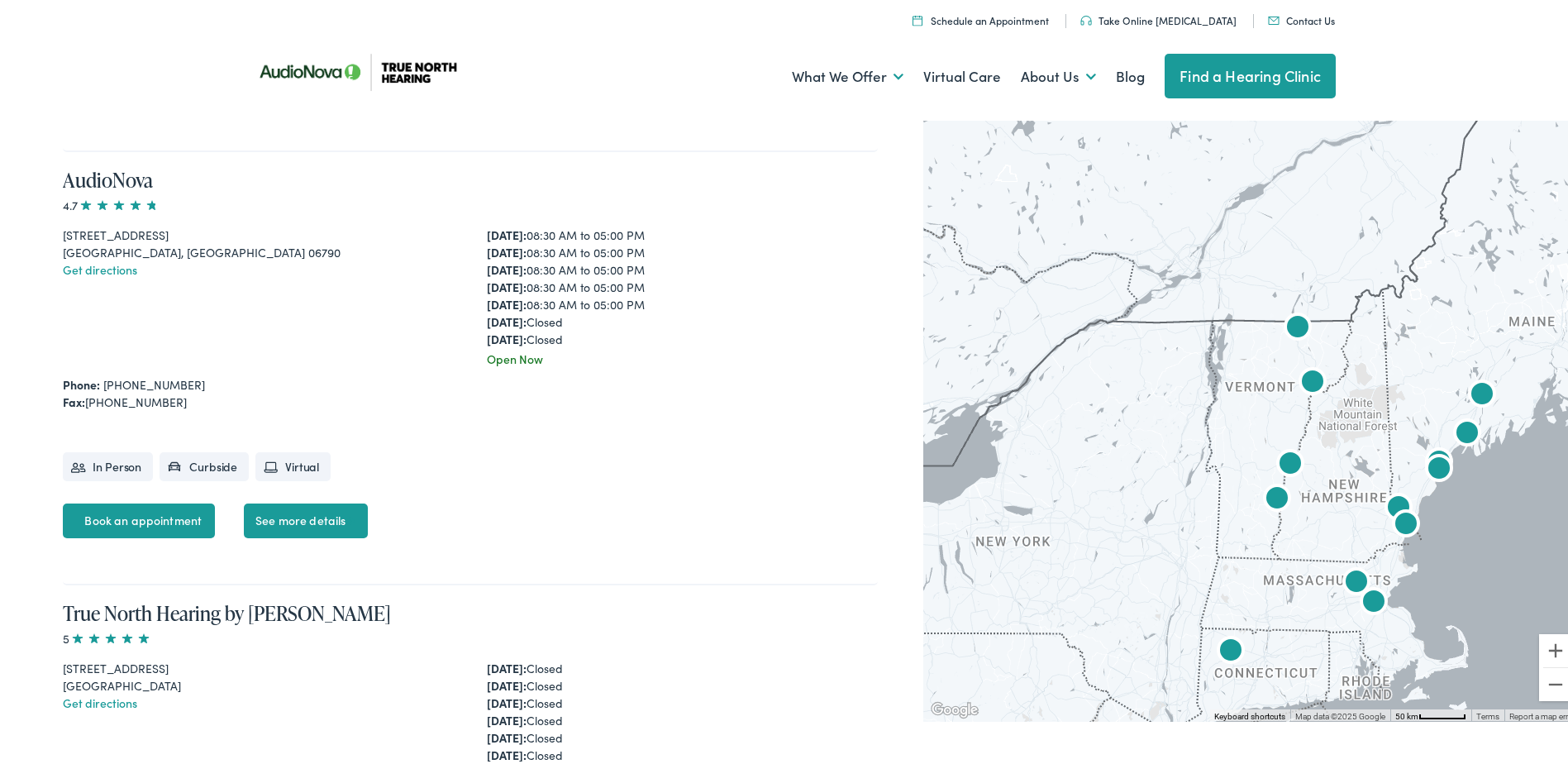
click at [1284, 323] on img "AudioNova" at bounding box center [1298, 326] width 40 height 40
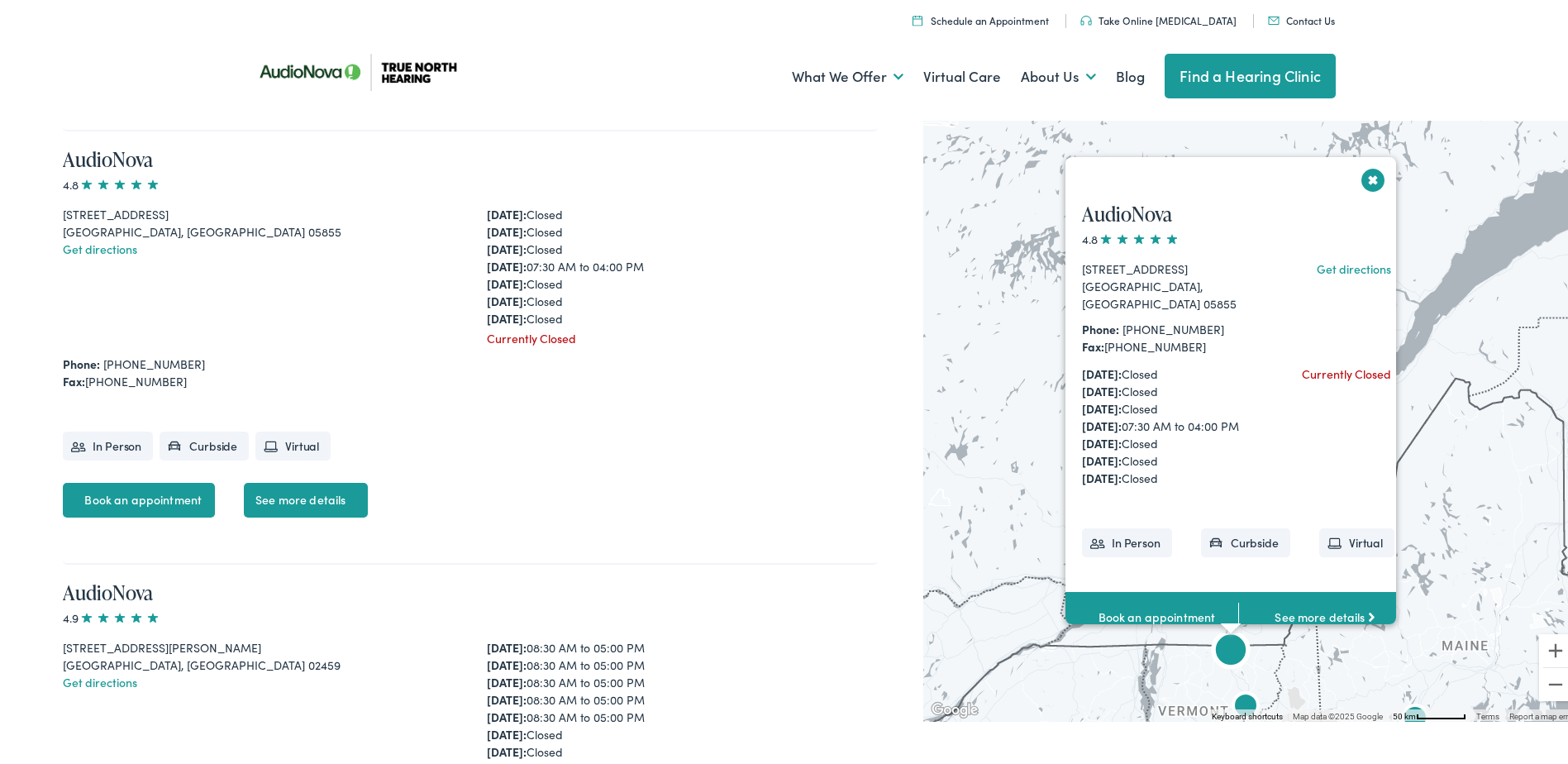
scroll to position [1660, 0]
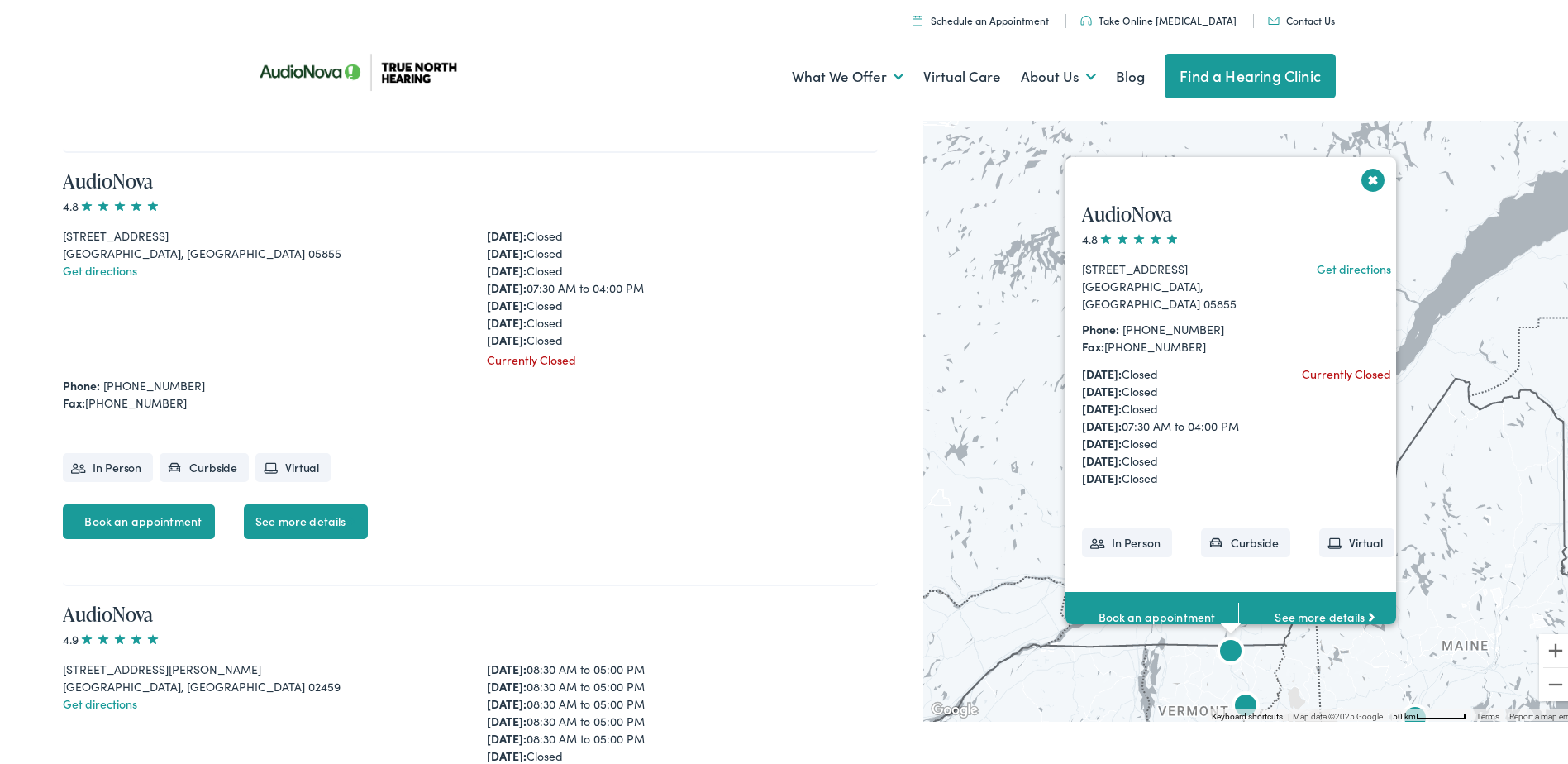
click at [1236, 701] on img "AudioNova" at bounding box center [1245, 705] width 40 height 40
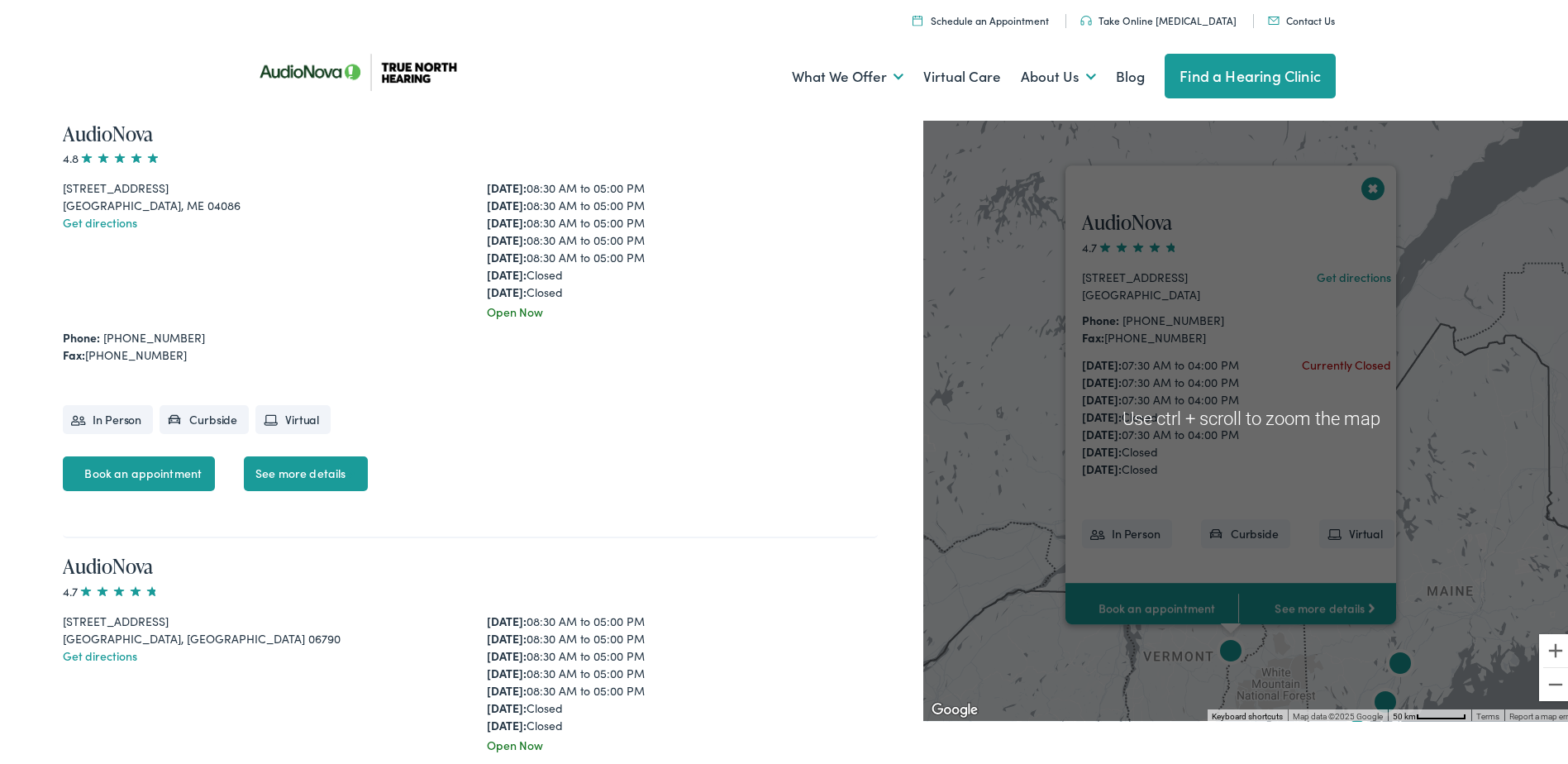
scroll to position [4741, 0]
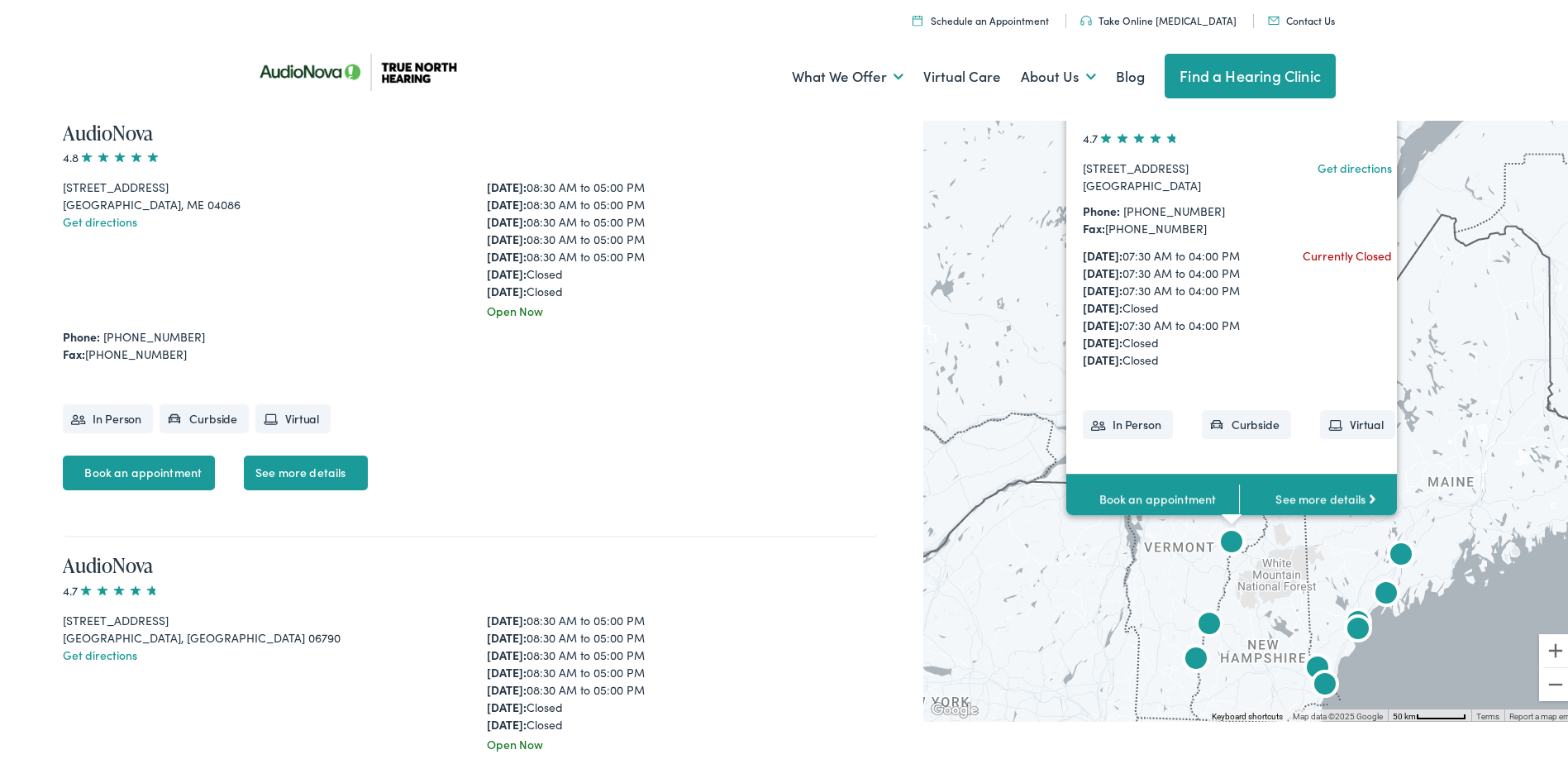
drag, startPoint x: 1448, startPoint y: 375, endPoint x: 1454, endPoint y: 159, distance: 216.1
click at [1456, 160] on div "AudioNova 4.7 [STREET_ADDRESS] Get directions Phone: [PHONE_NUMBER] Fax: [PHONE…" at bounding box center [1251, 414] width 657 height 606
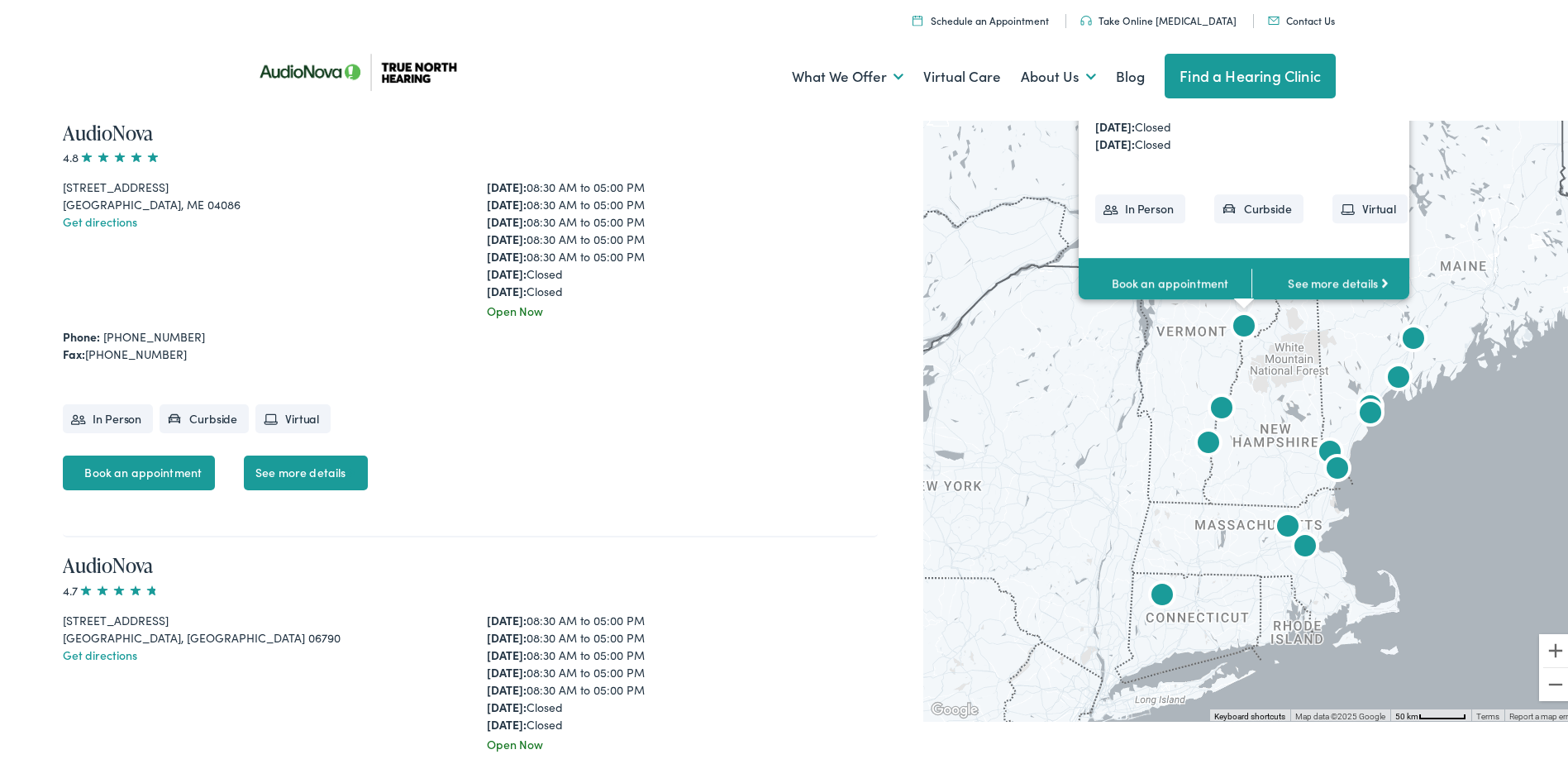
click at [1203, 408] on img "True North Hearing by AudioNova" at bounding box center [1221, 406] width 40 height 40
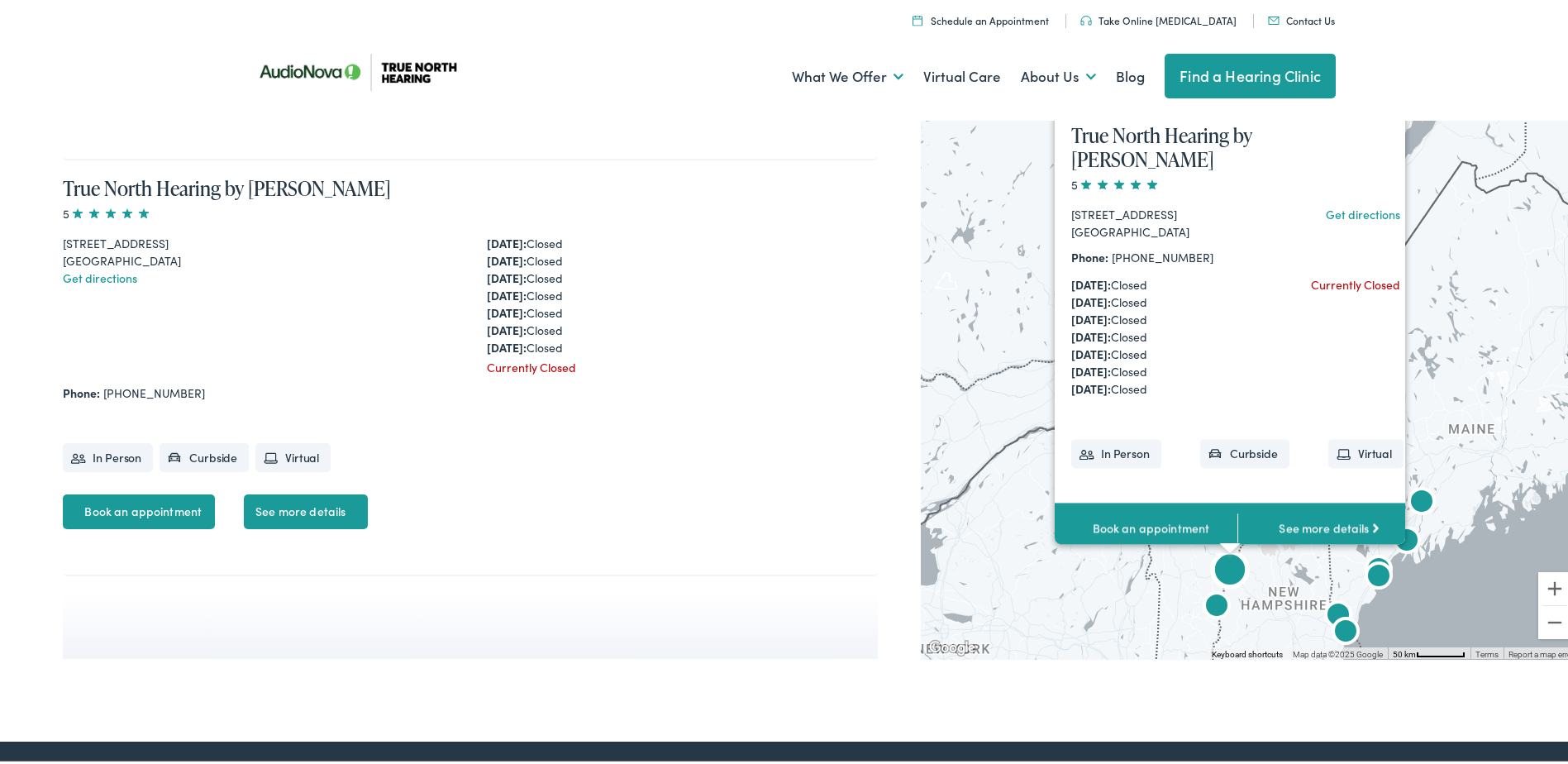
scroll to position [5558, 0]
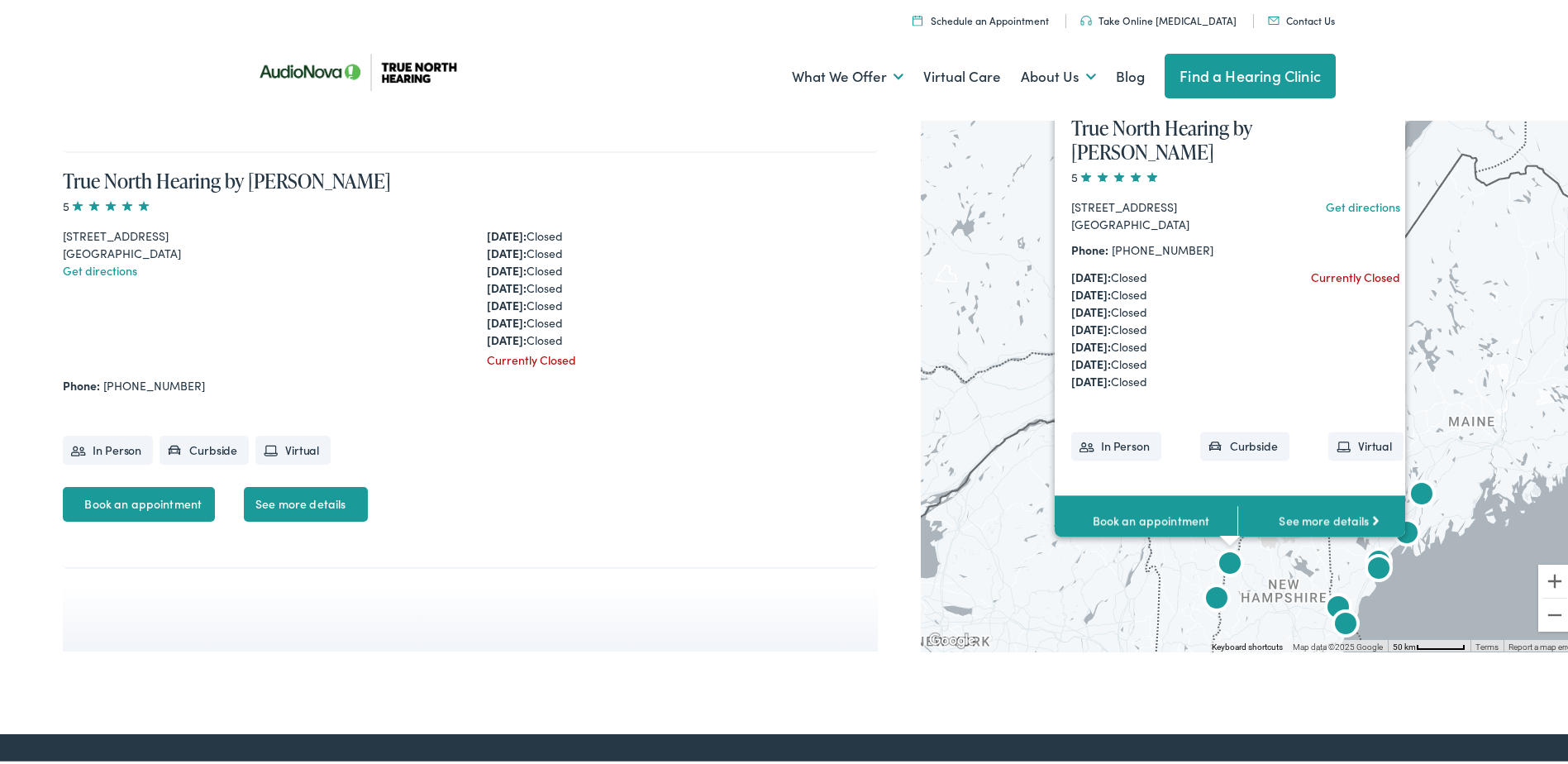
click at [1203, 595] on img "AudioNova" at bounding box center [1217, 597] width 40 height 40
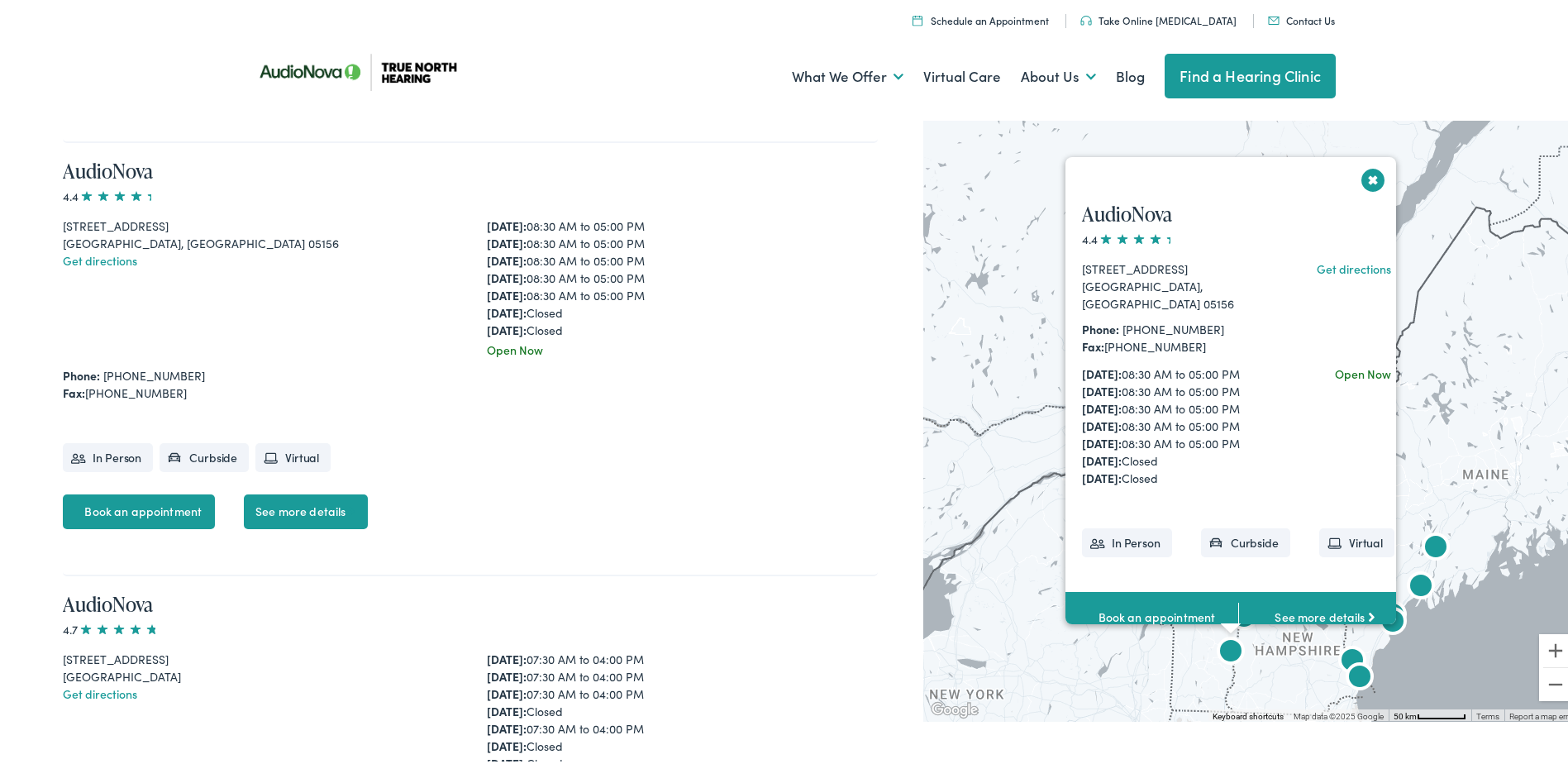
scroll to position [3826, 0]
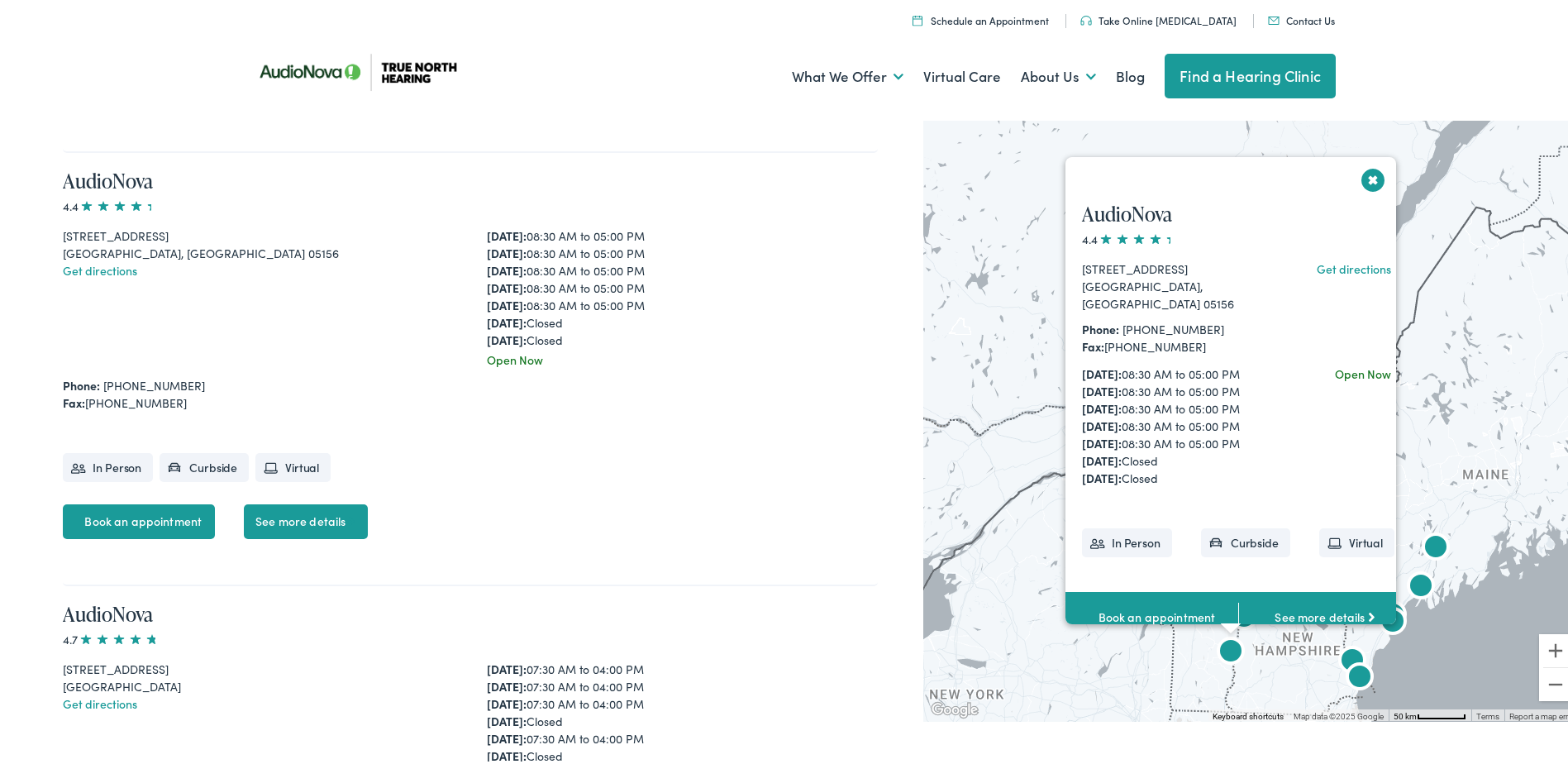
click at [1369, 183] on button "Close" at bounding box center [1373, 177] width 29 height 29
